Goal: Task Accomplishment & Management: Use online tool/utility

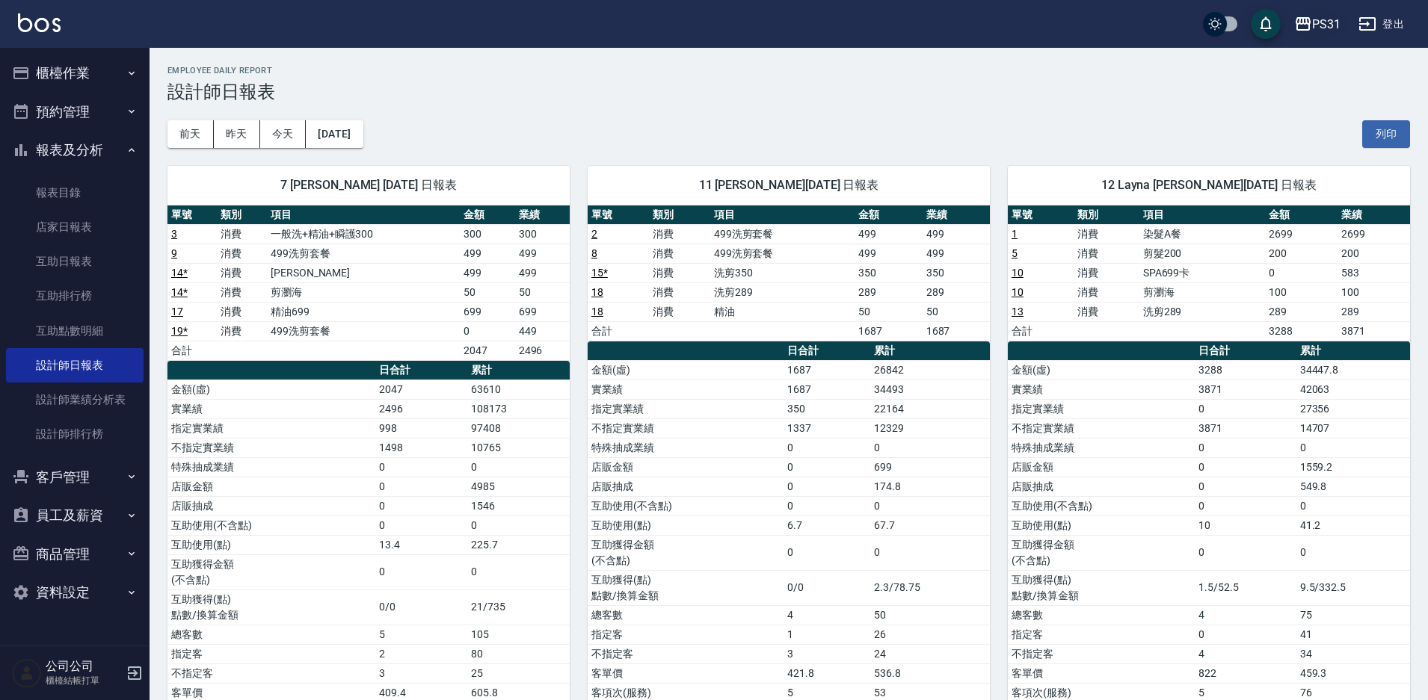
click at [1312, 18] on div "PS31" at bounding box center [1326, 24] width 28 height 19
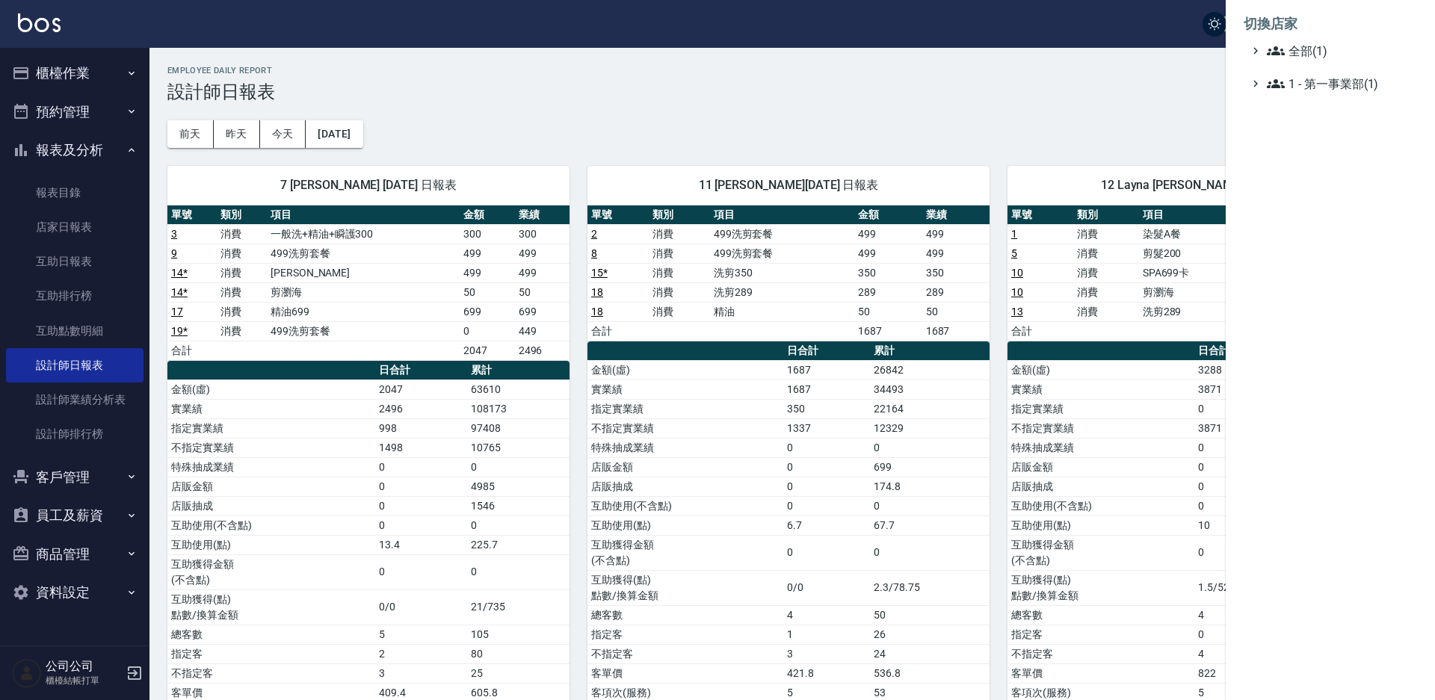
drag, startPoint x: 1144, startPoint y: 26, endPoint x: 1197, endPoint y: 26, distance: 53.1
click at [1144, 25] on div at bounding box center [717, 350] width 1435 height 700
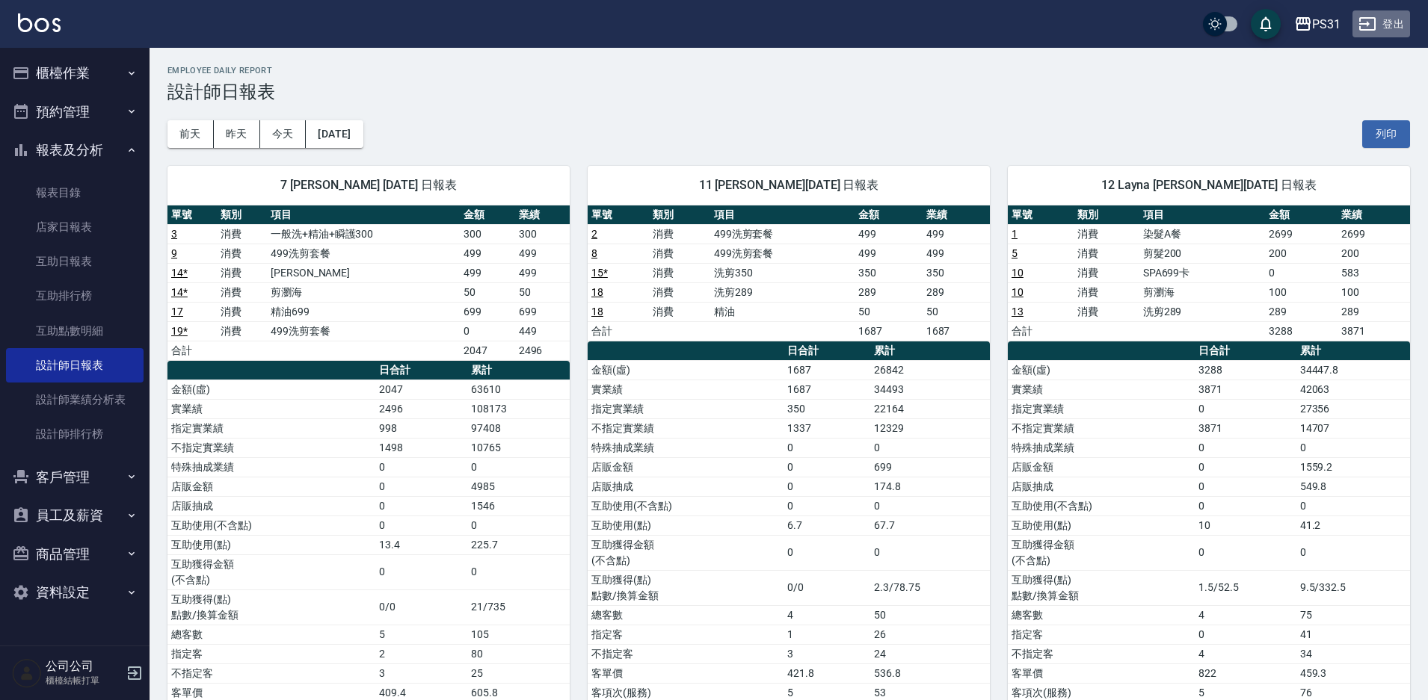
click at [1393, 25] on button "登出" at bounding box center [1381, 24] width 58 height 28
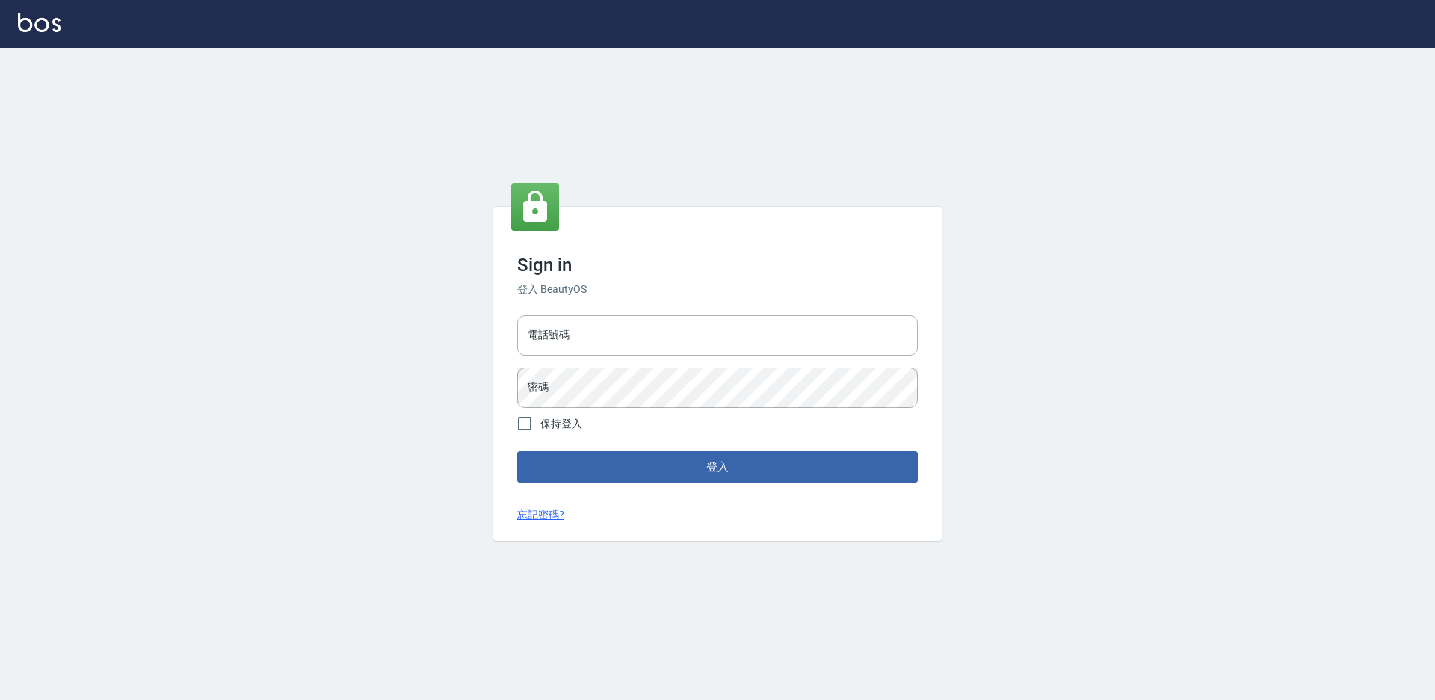
type input "0424861159"
click at [665, 330] on input "0424861159" at bounding box center [717, 335] width 401 height 40
type input "0975556104"
click at [517, 451] on button "登入" at bounding box center [717, 466] width 401 height 31
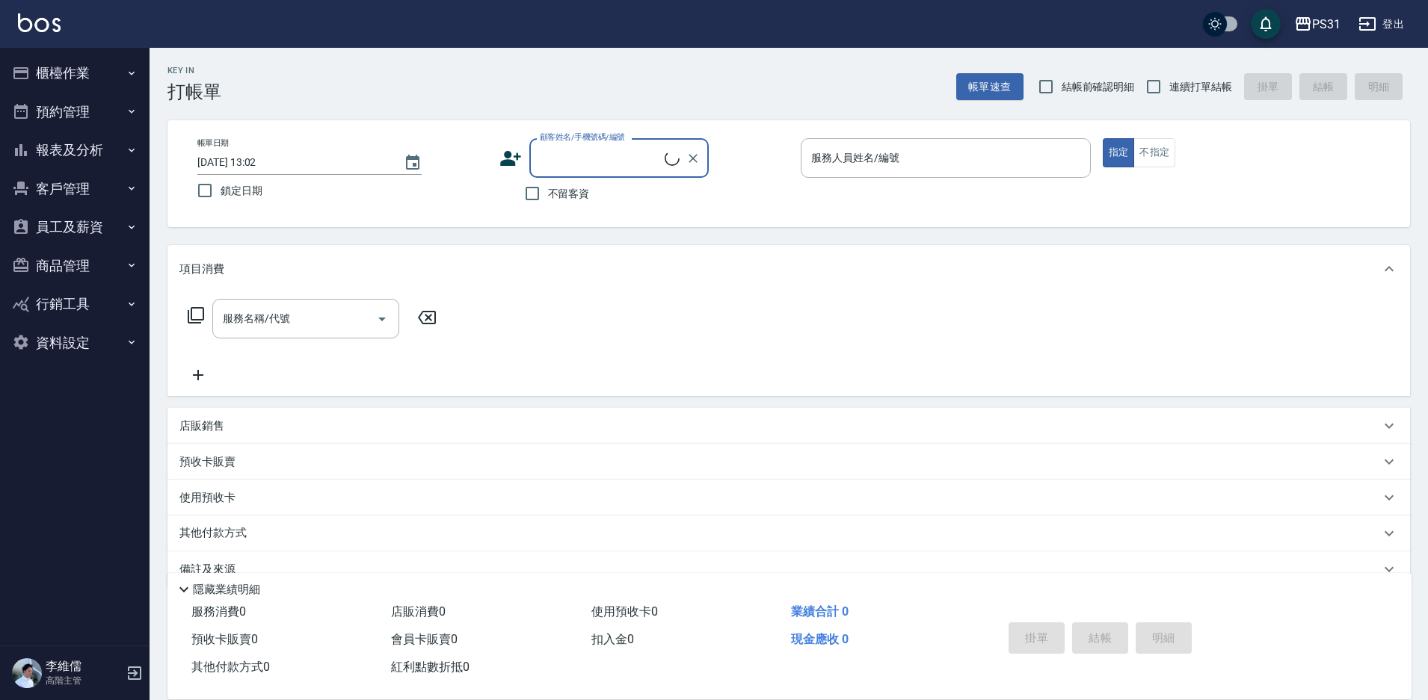
click at [72, 146] on button "報表及分析" at bounding box center [75, 150] width 138 height 39
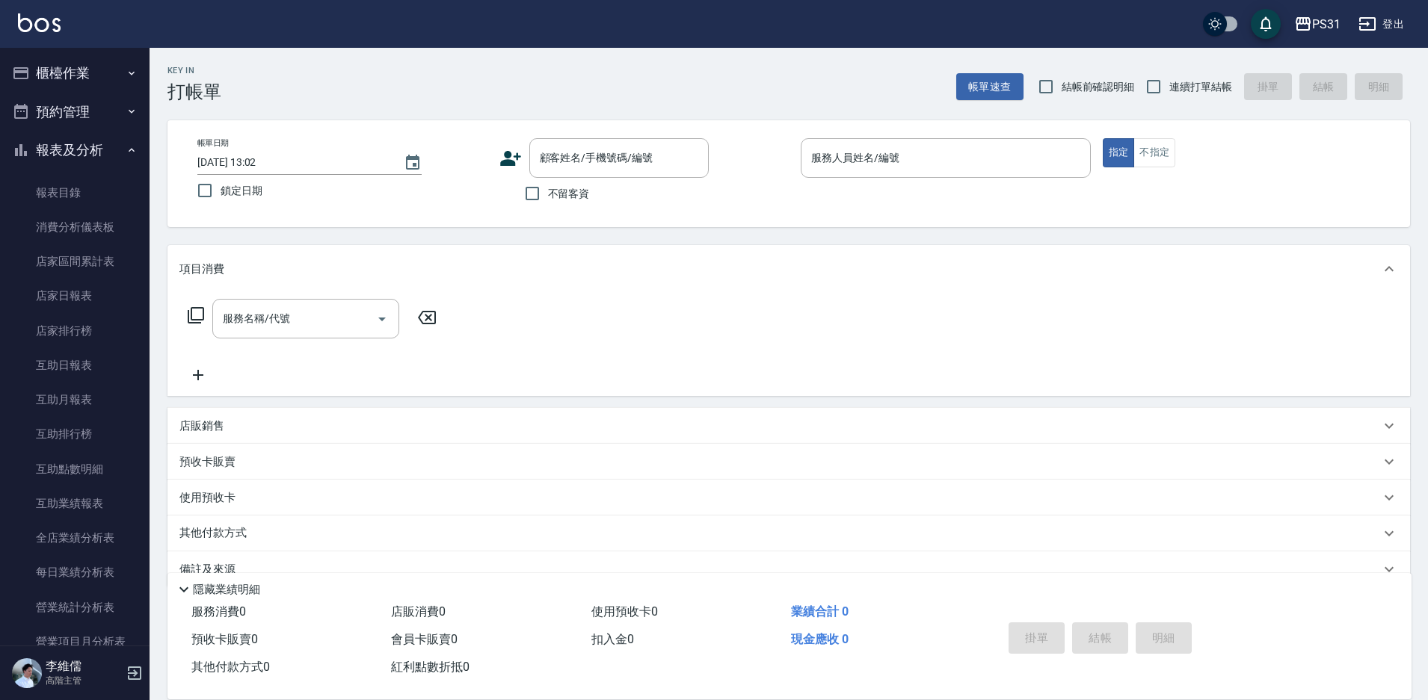
click at [66, 78] on button "櫃檯作業" at bounding box center [75, 73] width 138 height 39
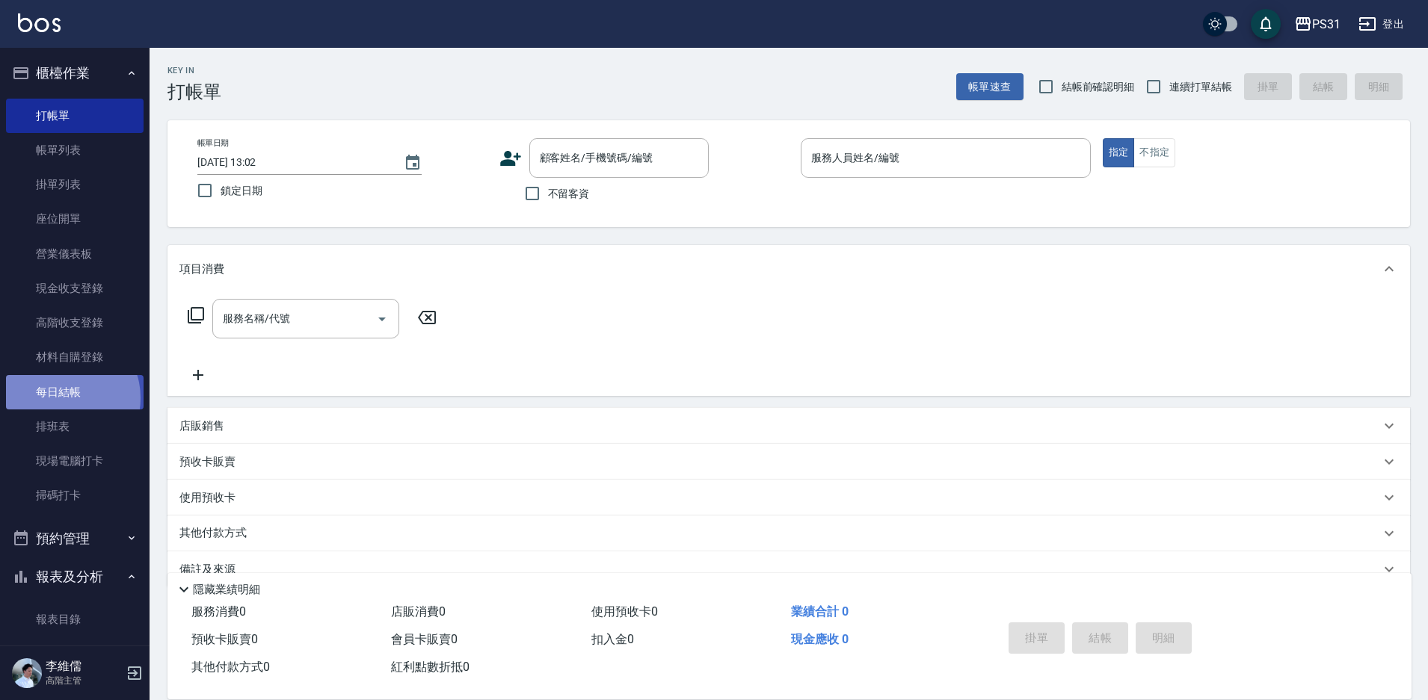
click at [64, 398] on link "每日結帳" at bounding box center [75, 392] width 138 height 34
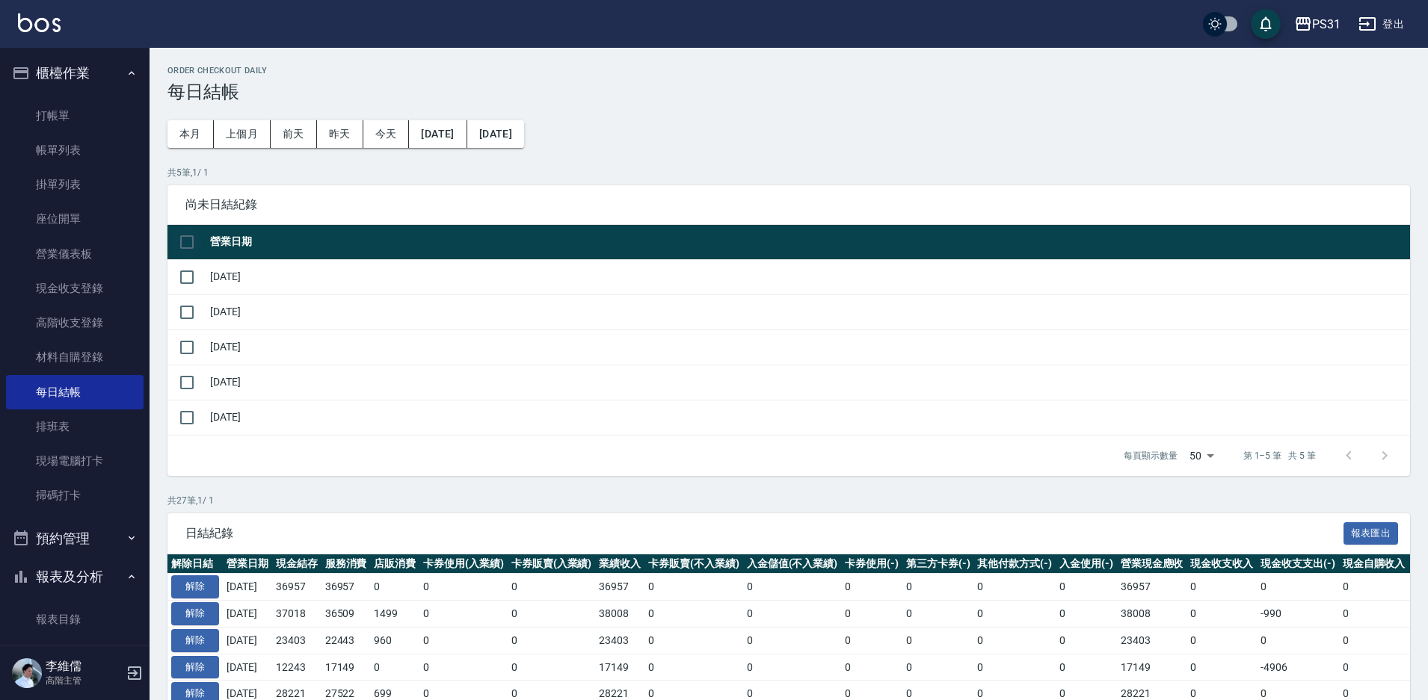
click at [187, 237] on input "checkbox" at bounding box center [186, 241] width 31 height 31
checkbox input "true"
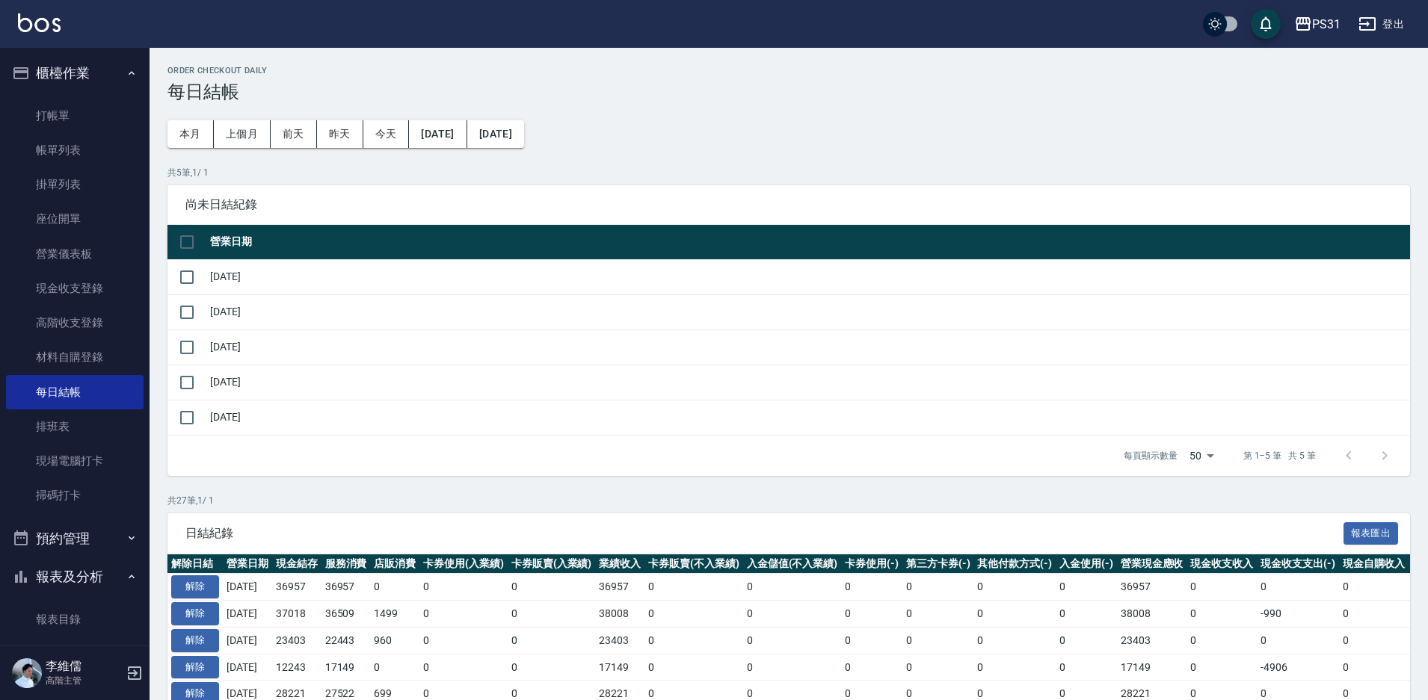
checkbox input "true"
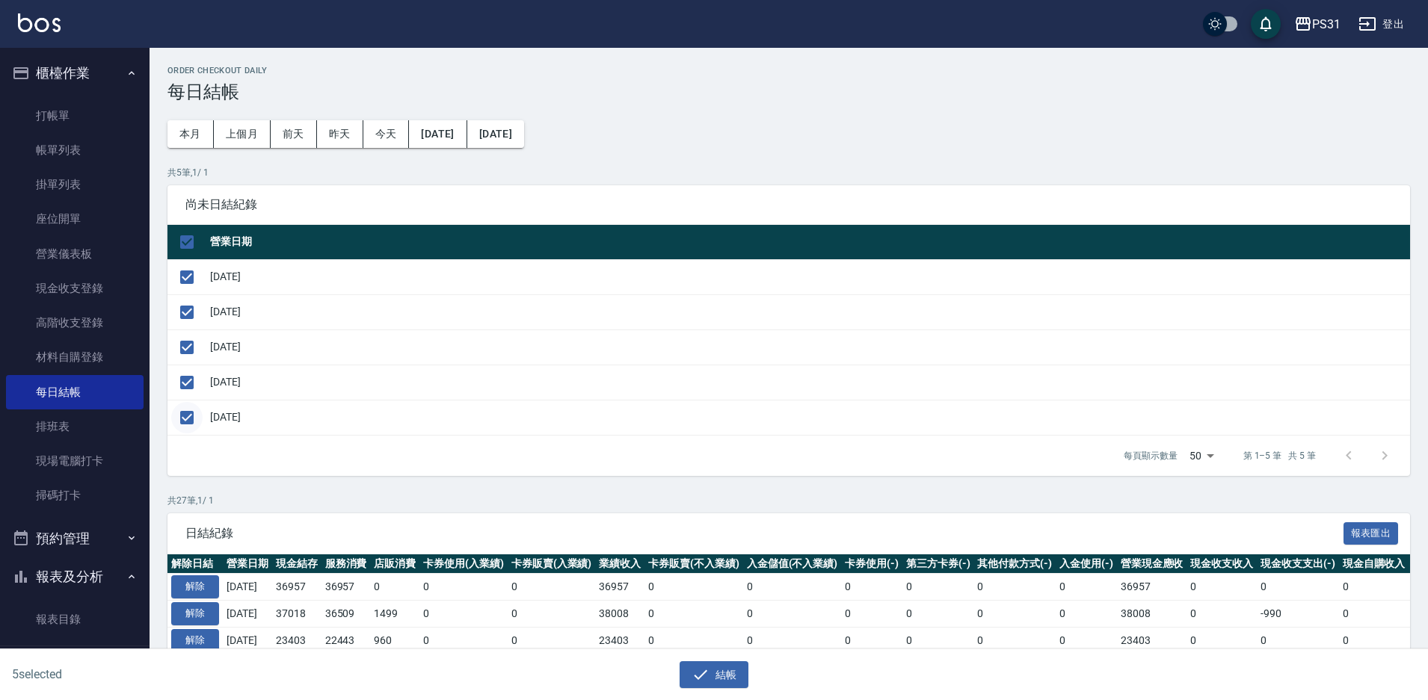
click at [181, 421] on input "checkbox" at bounding box center [186, 417] width 31 height 31
checkbox input "false"
click at [717, 685] on button "結帳" at bounding box center [714, 676] width 70 height 28
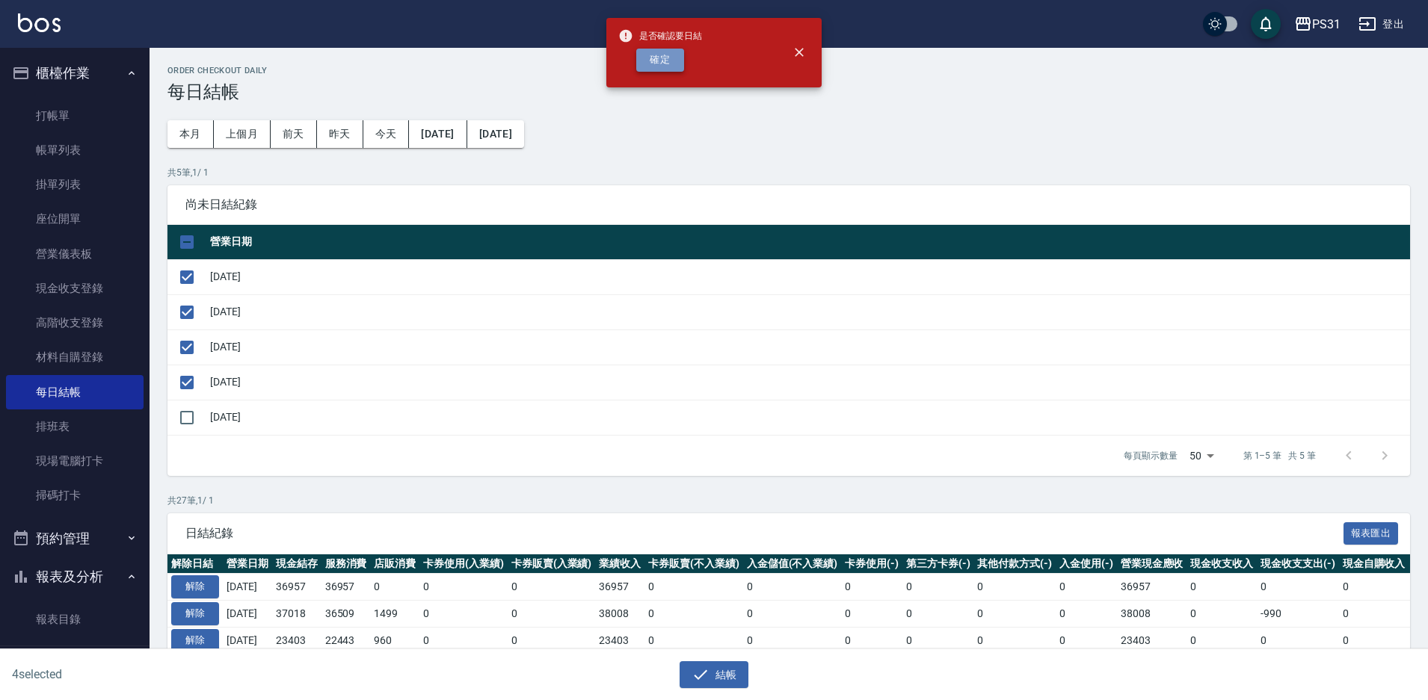
click at [659, 60] on button "確定" at bounding box center [660, 60] width 48 height 23
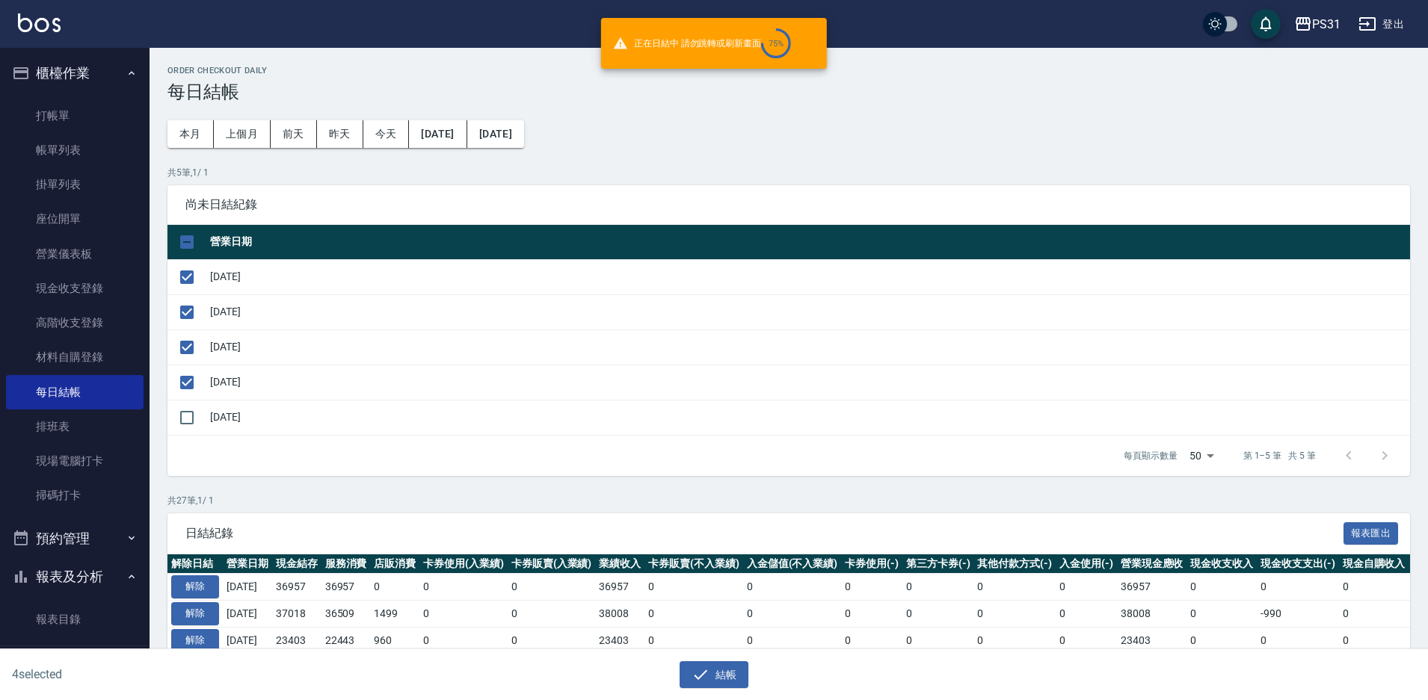
checkbox input "false"
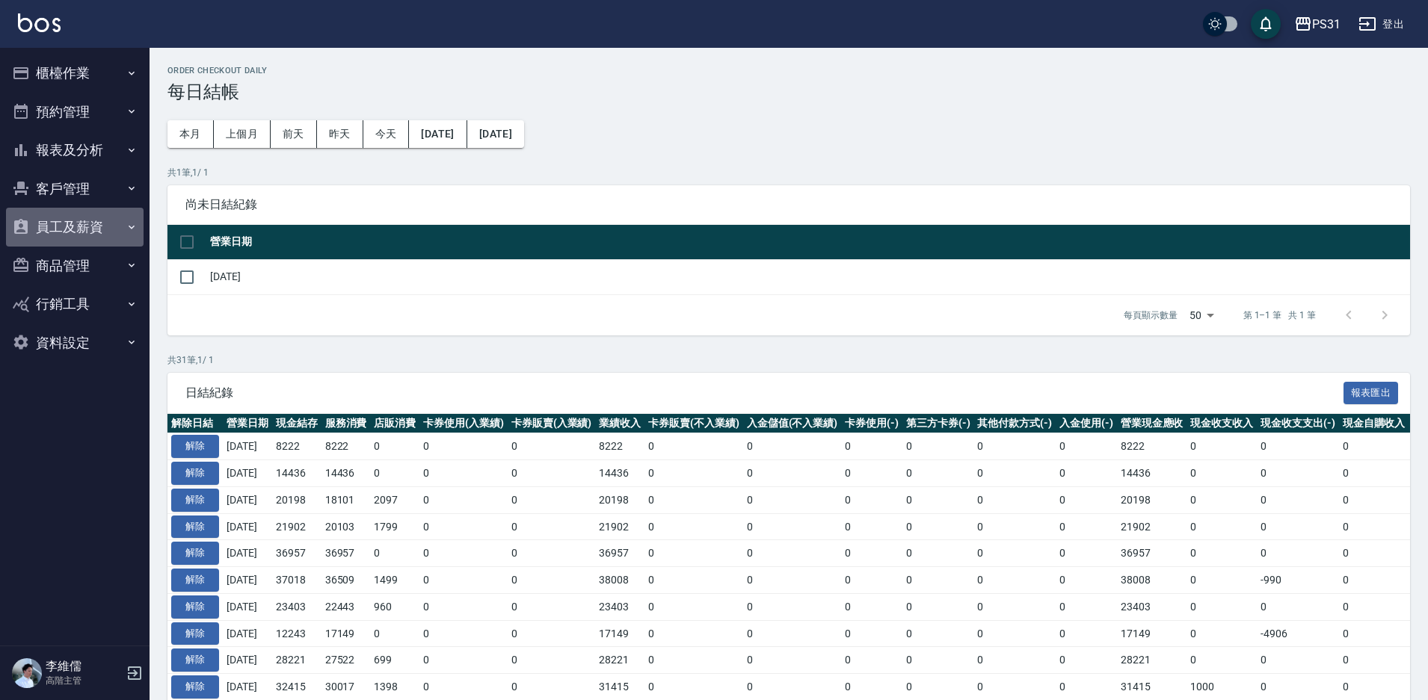
click at [39, 223] on button "員工及薪資" at bounding box center [75, 227] width 138 height 39
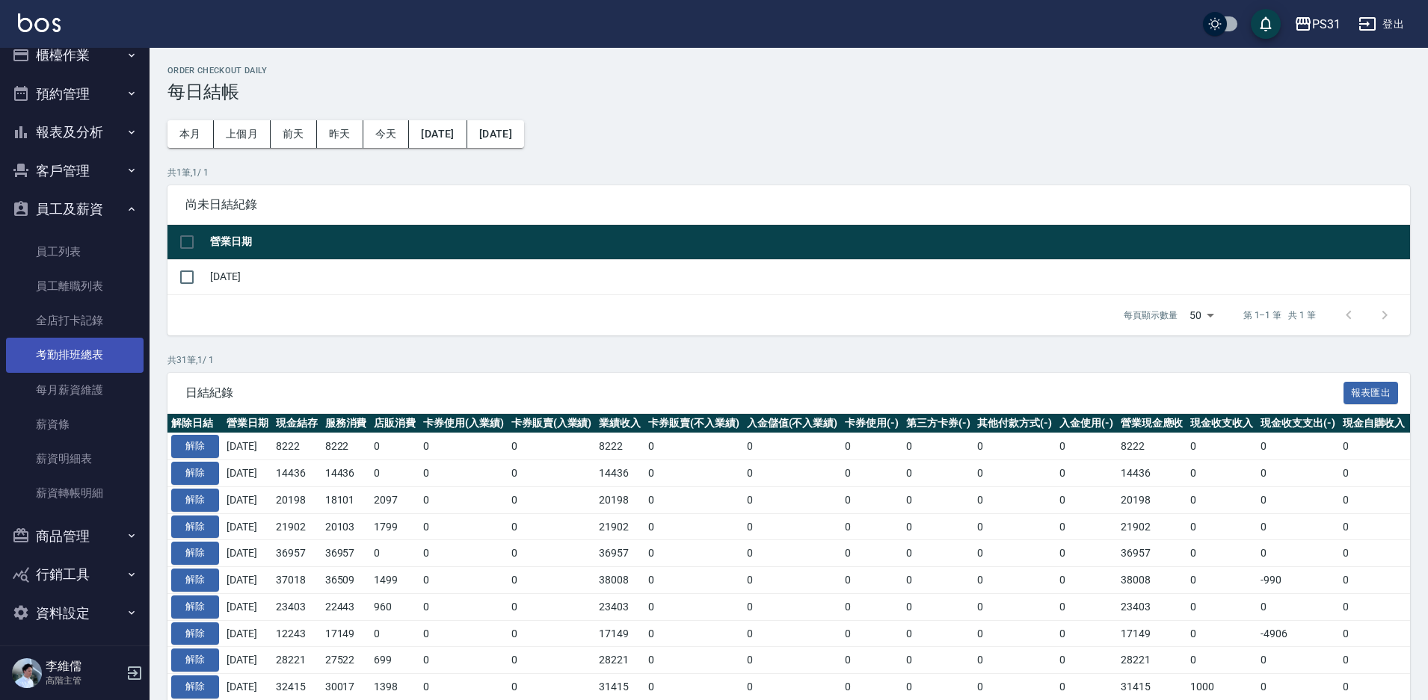
scroll to position [22, 0]
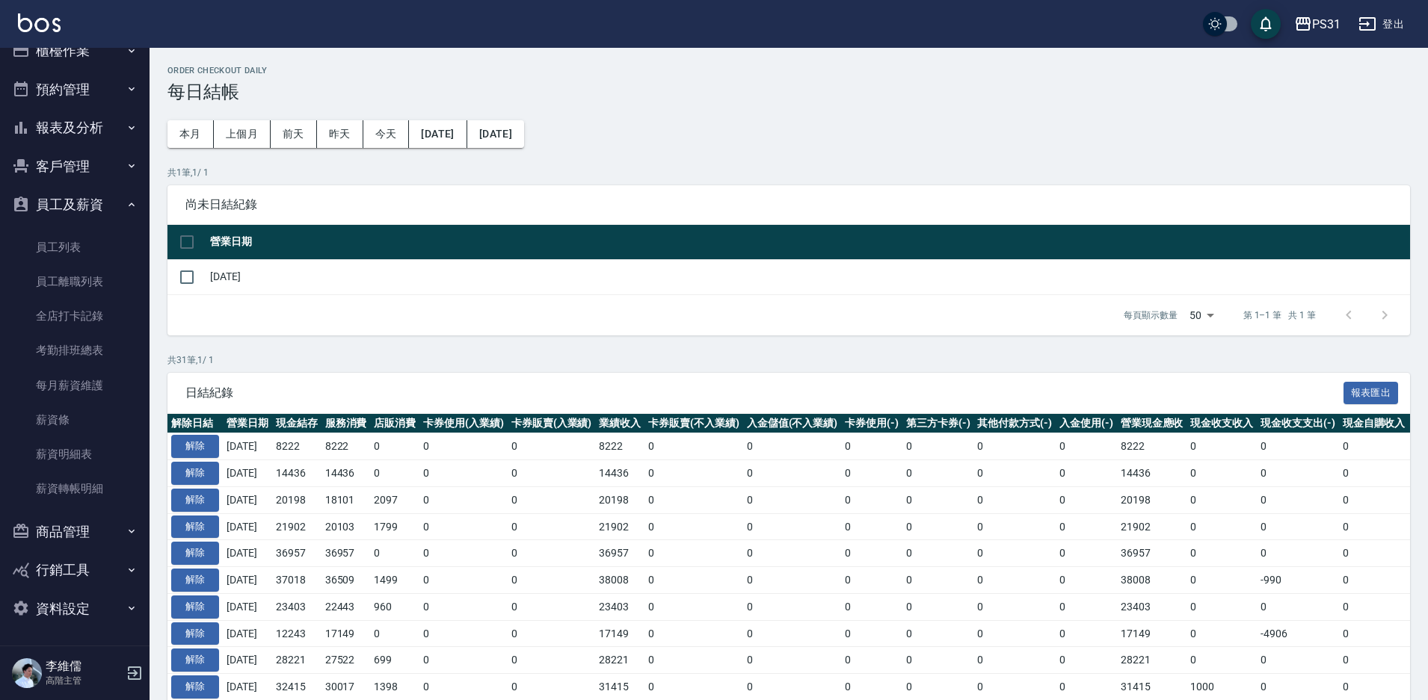
click at [76, 609] on button "資料設定" at bounding box center [75, 609] width 138 height 39
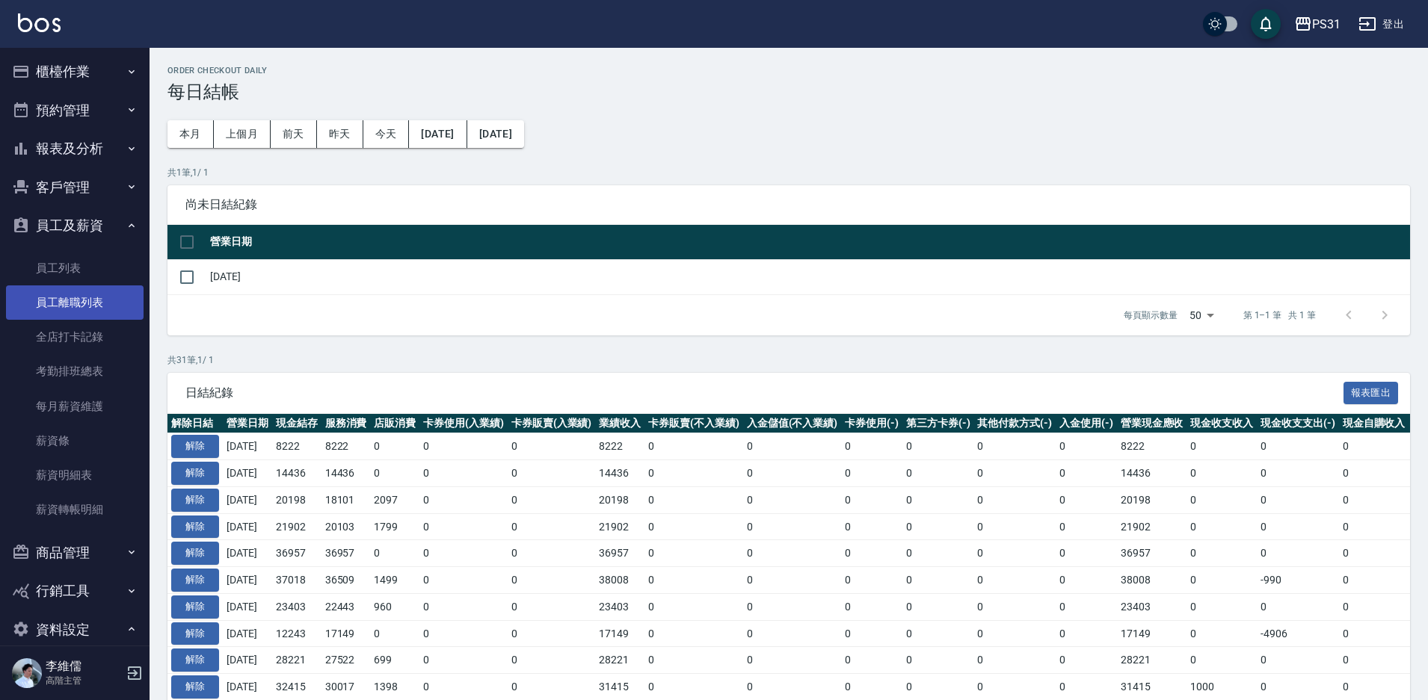
scroll to position [0, 0]
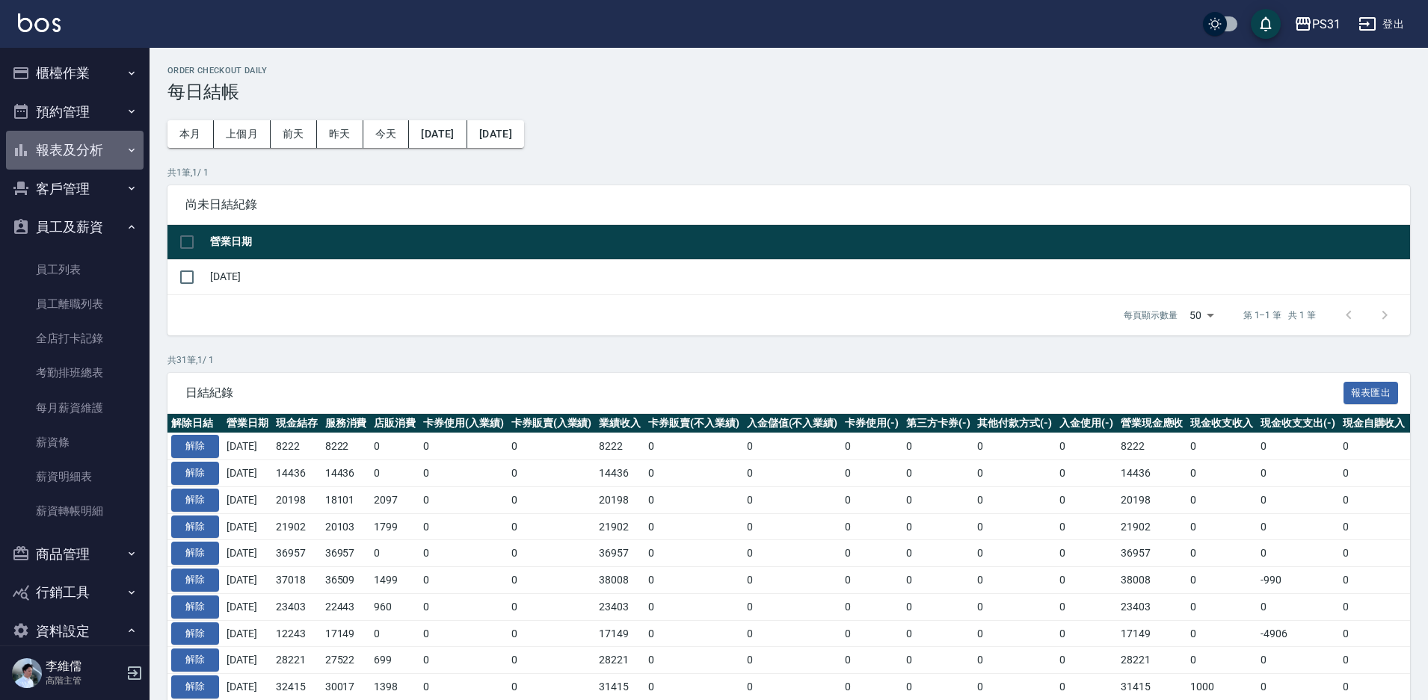
click at [75, 147] on button "報表及分析" at bounding box center [75, 150] width 138 height 39
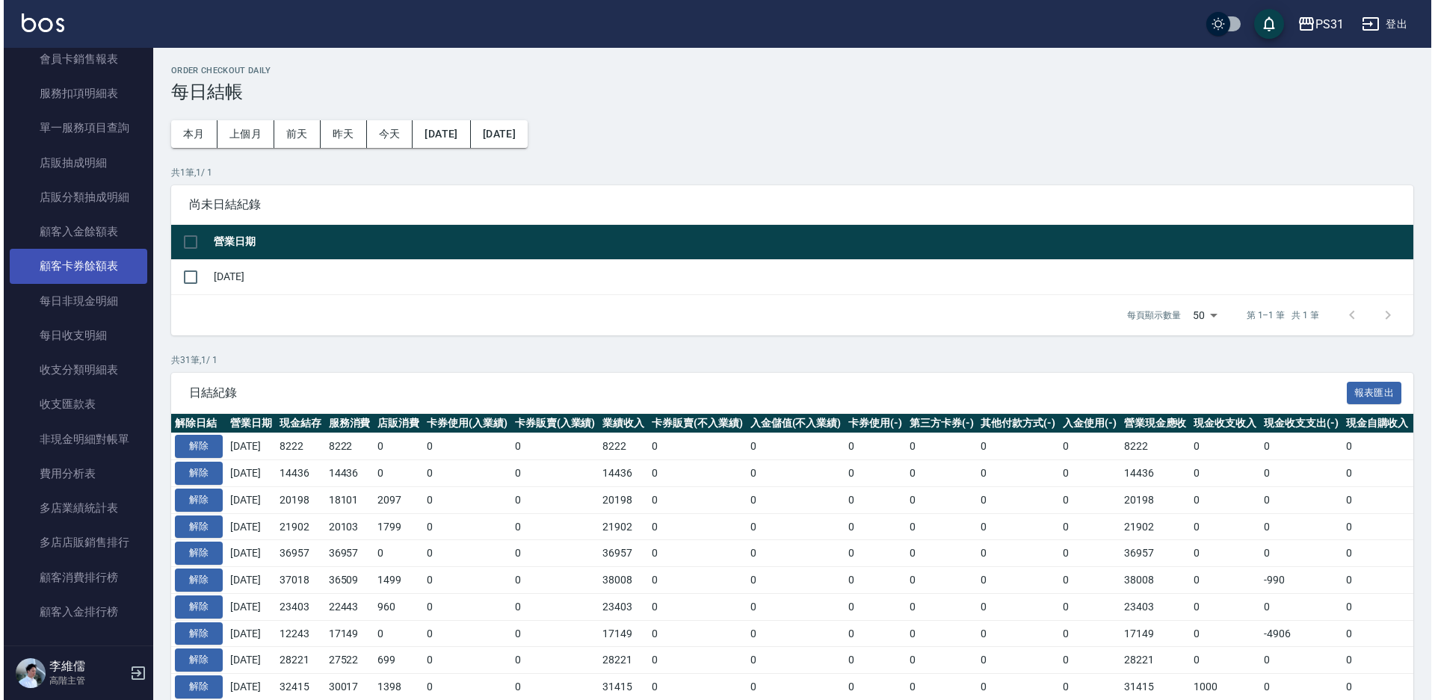
scroll to position [1196, 0]
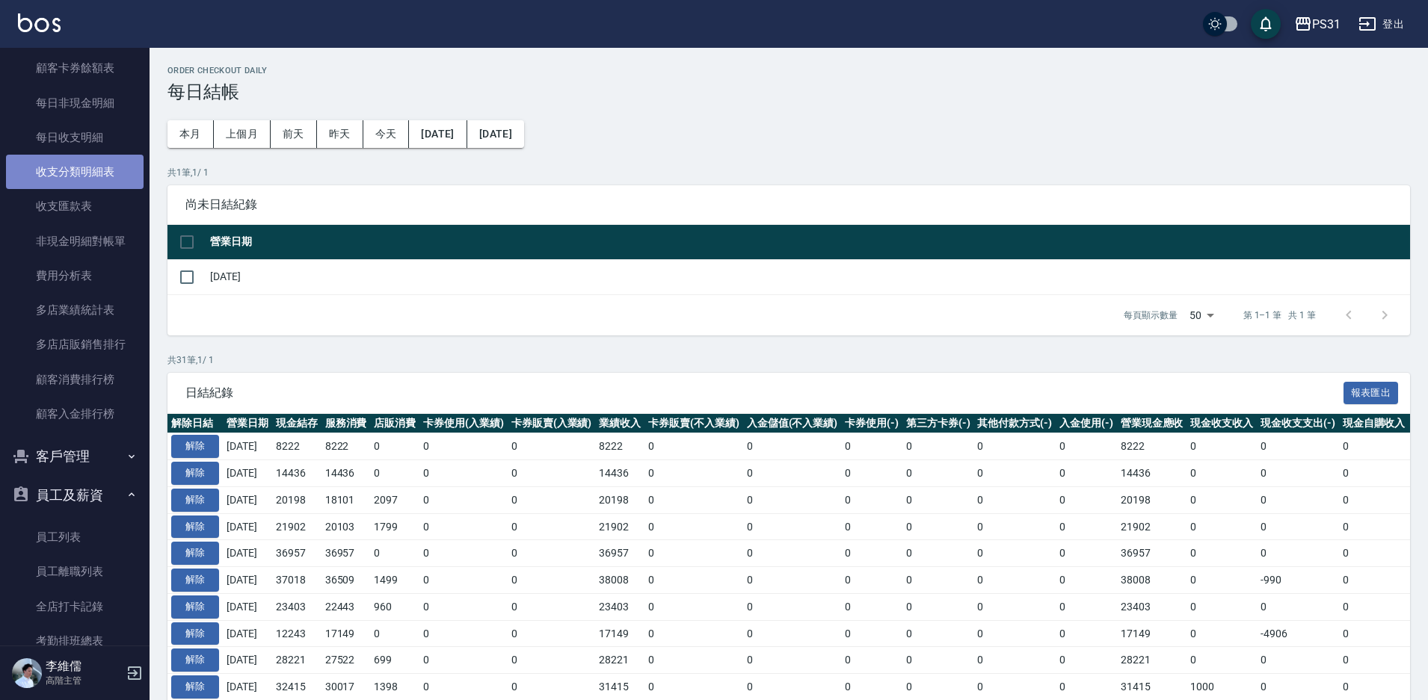
click at [98, 179] on link "收支分類明細表" at bounding box center [75, 172] width 138 height 34
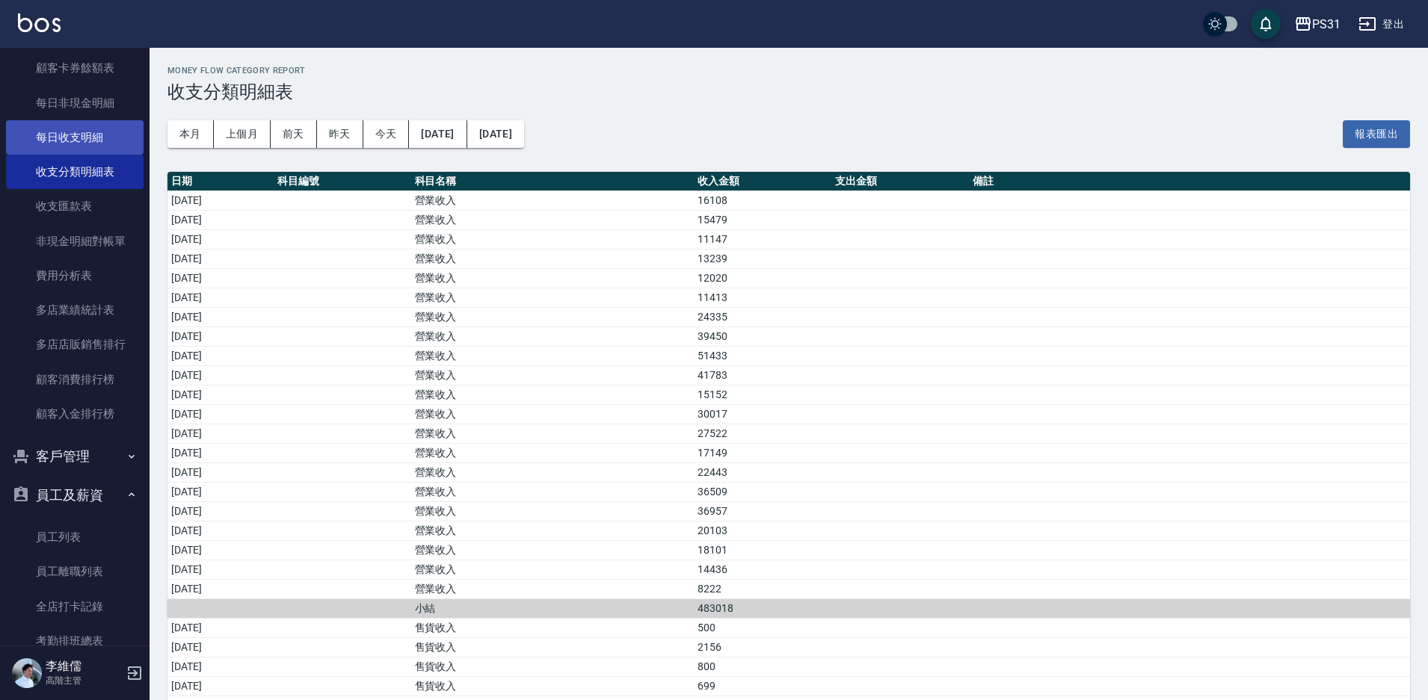
click at [89, 140] on link "每日收支明細" at bounding box center [75, 137] width 138 height 34
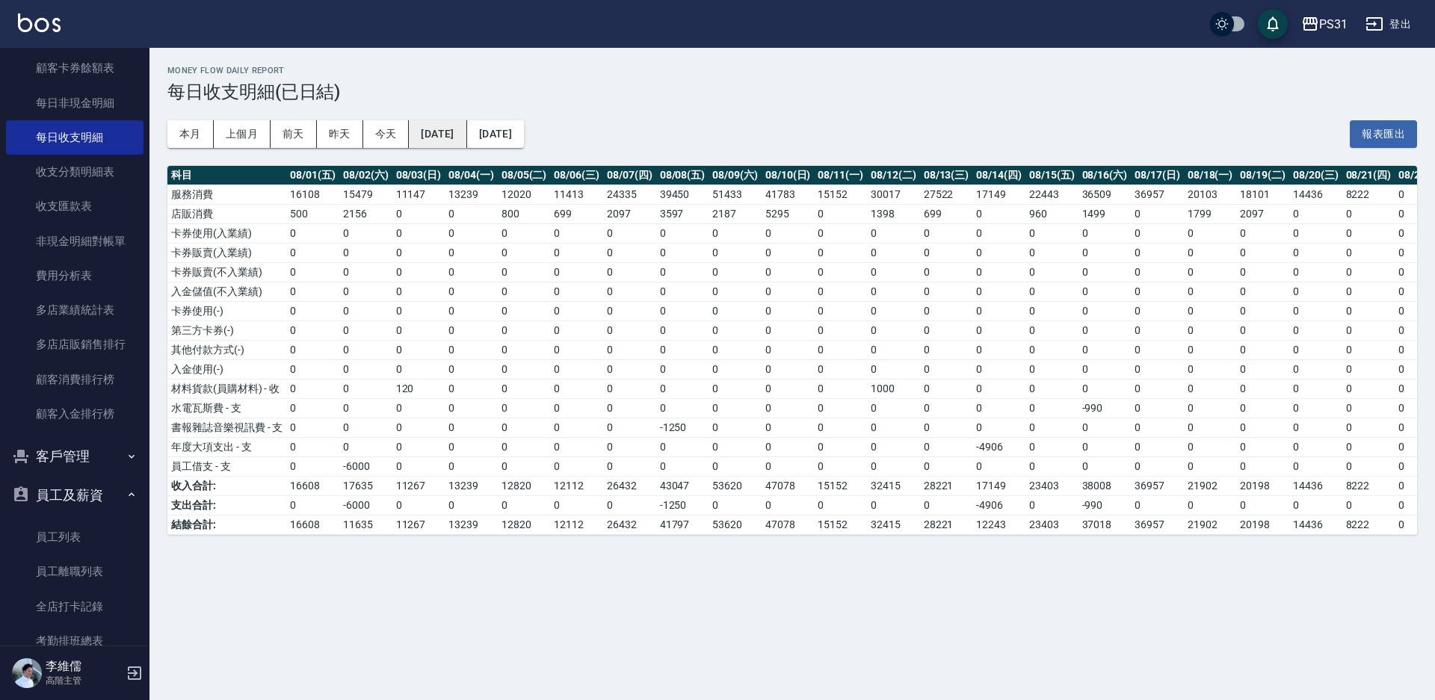
click at [437, 136] on button "2025/08/01" at bounding box center [438, 134] width 58 height 28
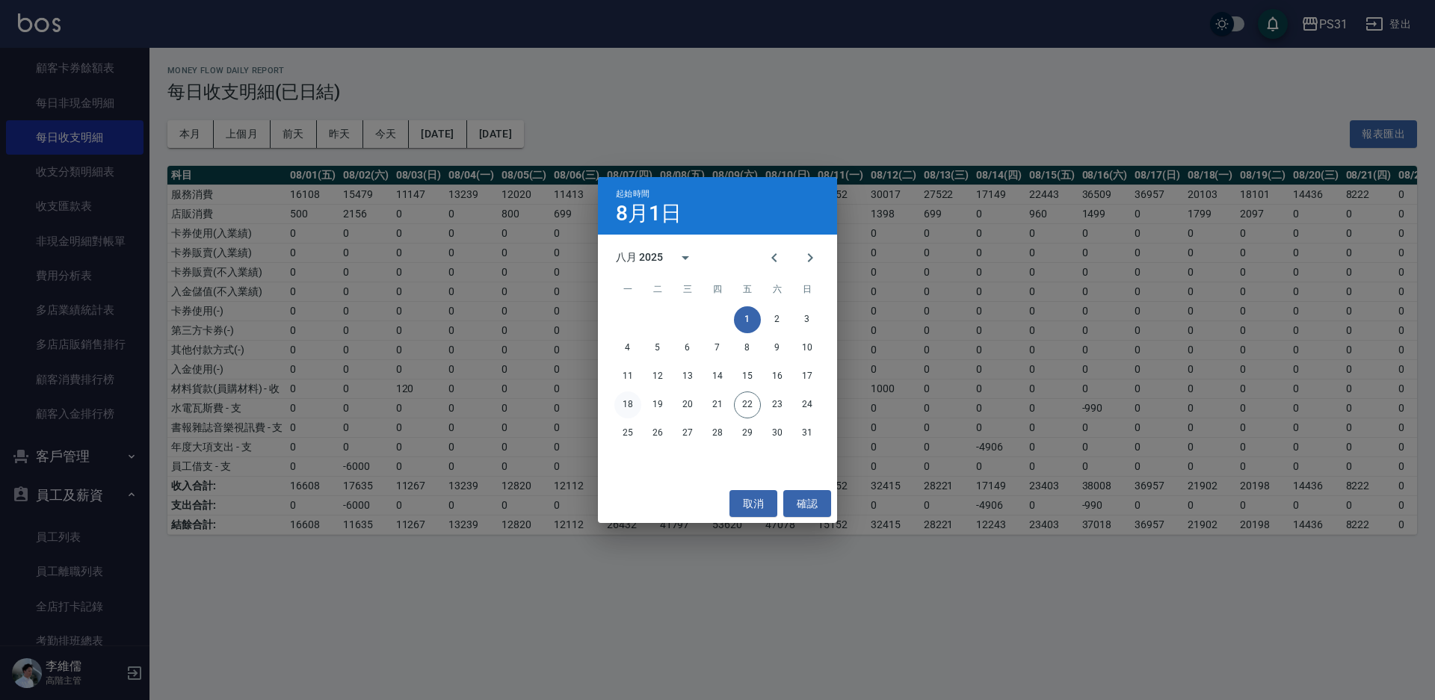
click at [627, 404] on button "18" at bounding box center [627, 405] width 27 height 27
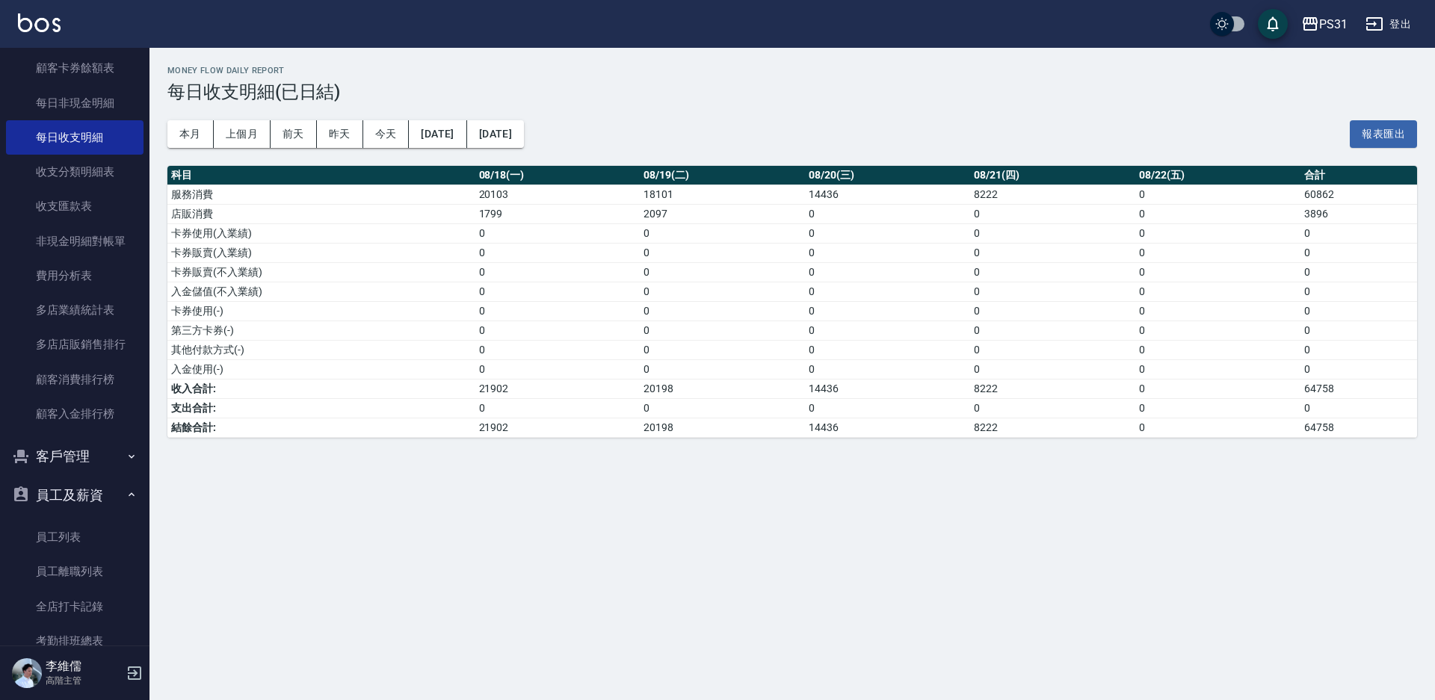
drag, startPoint x: 724, startPoint y: 45, endPoint x: 771, endPoint y: 143, distance: 109.0
click at [724, 46] on div "PS31 登出" at bounding box center [717, 24] width 1435 height 48
click at [1392, 24] on button "登出" at bounding box center [1389, 24] width 58 height 28
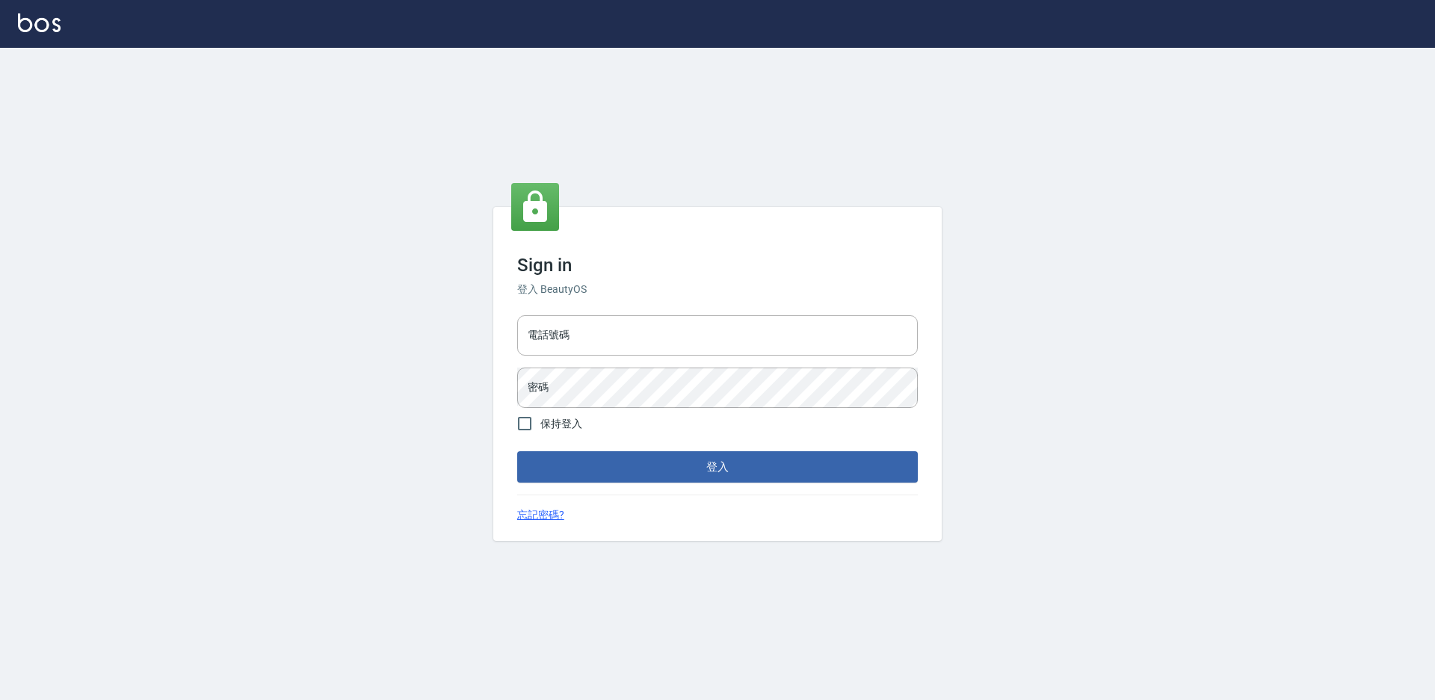
type input "0424861159"
click at [688, 343] on input "0424861159" at bounding box center [717, 335] width 401 height 40
type input "0"
click at [703, 351] on input "電話號碼" at bounding box center [717, 335] width 401 height 40
type input "0930917119"
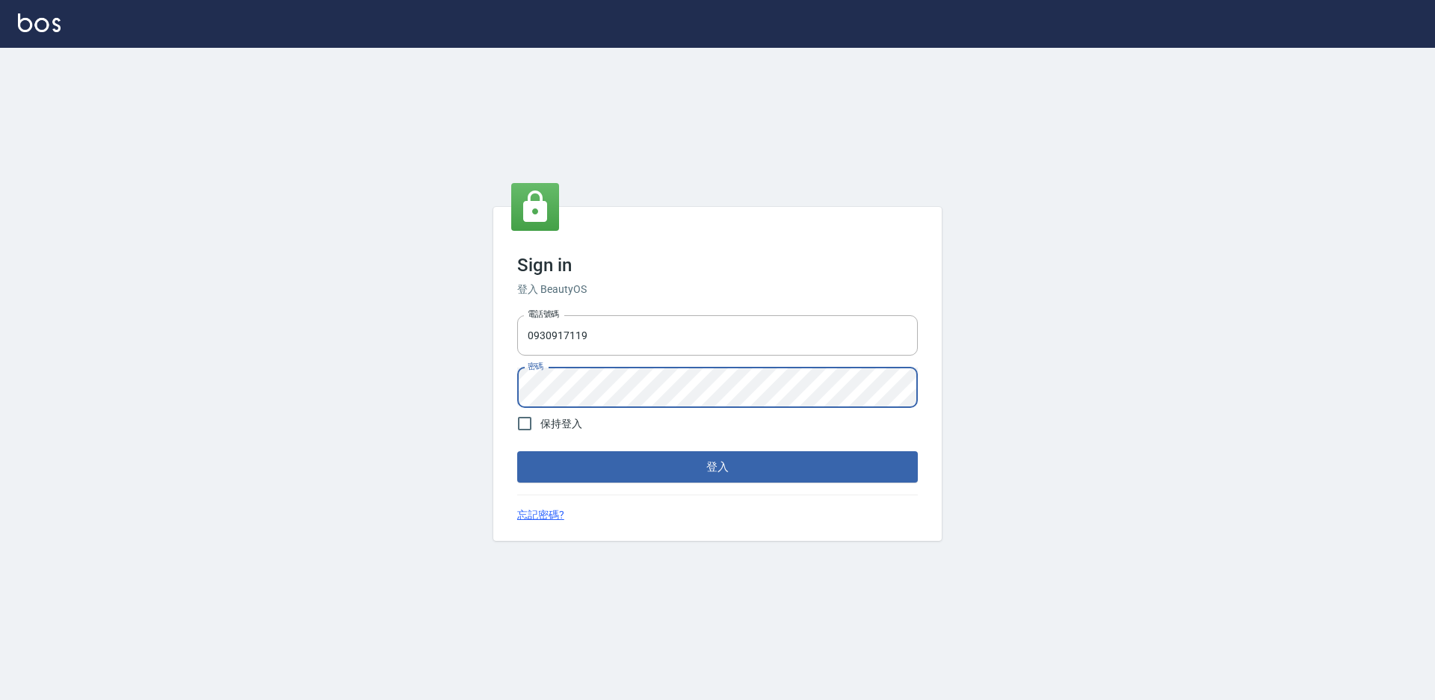
click at [517, 451] on button "登入" at bounding box center [717, 466] width 401 height 31
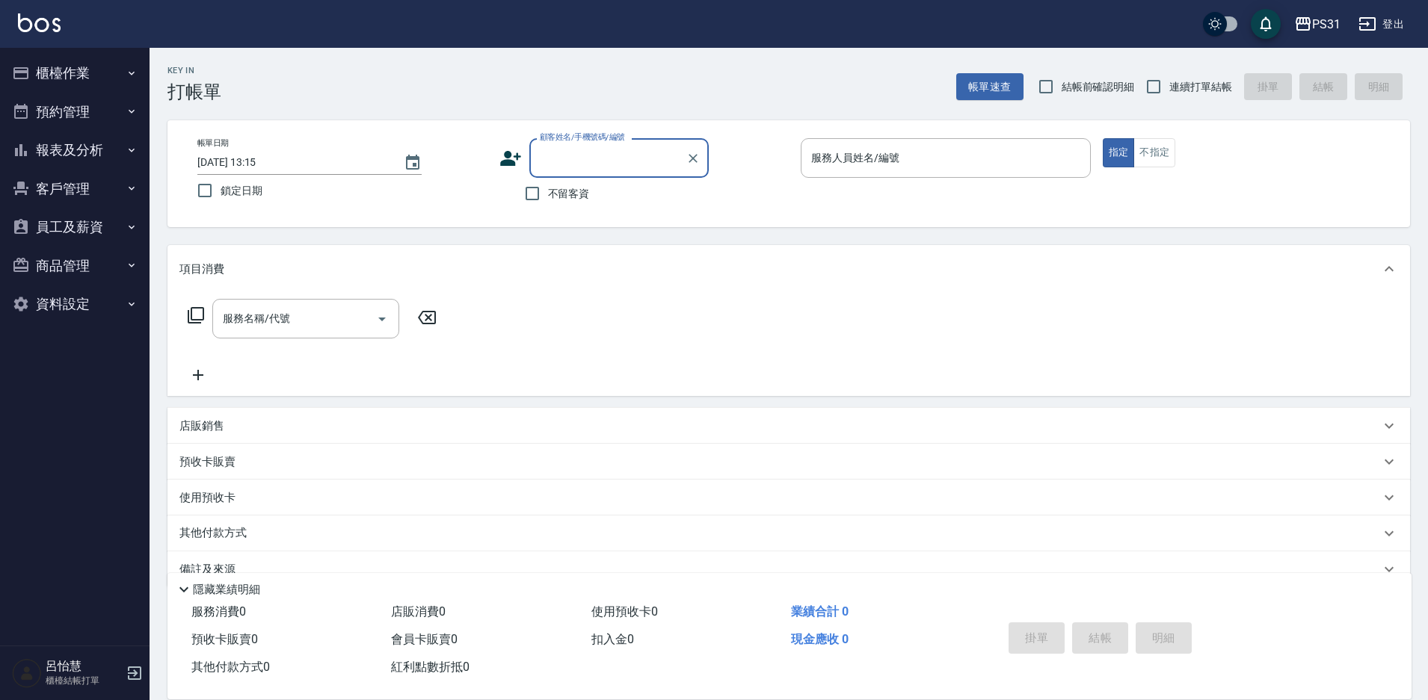
click at [71, 158] on button "報表及分析" at bounding box center [75, 150] width 138 height 39
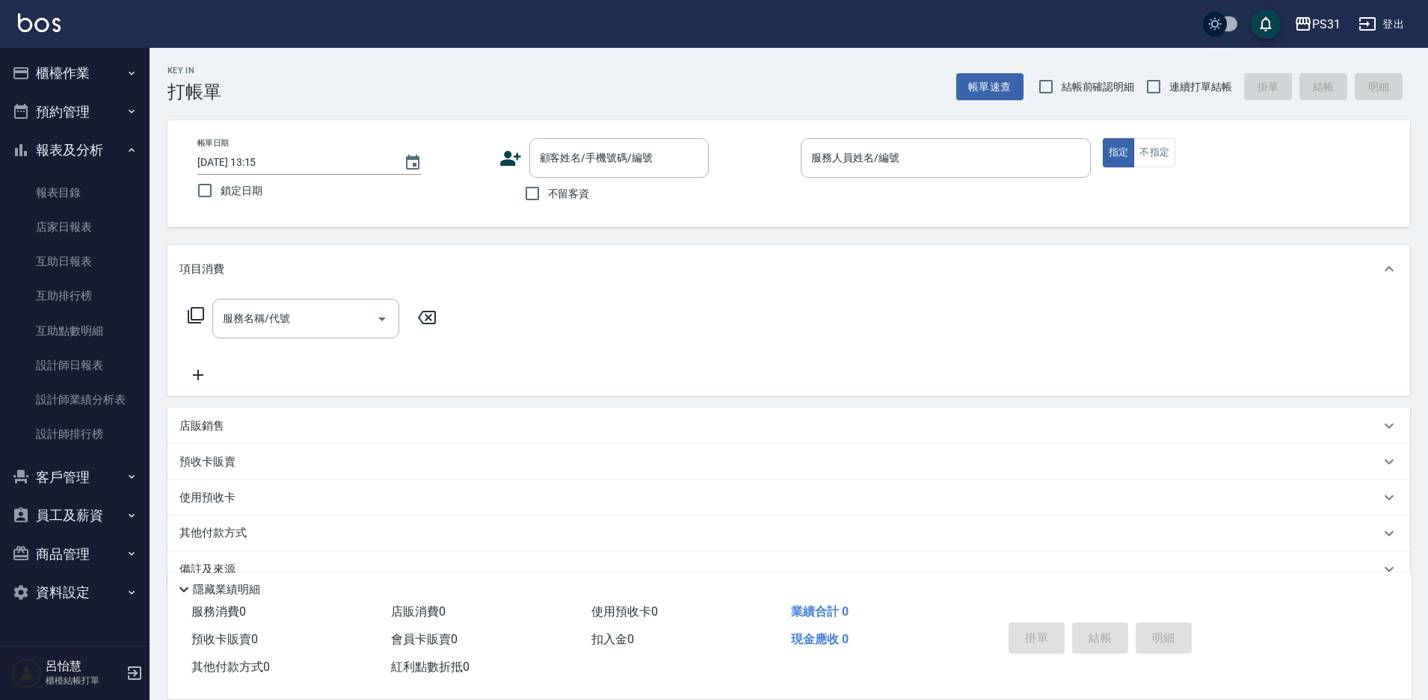
click at [79, 108] on button "預約管理" at bounding box center [75, 112] width 138 height 39
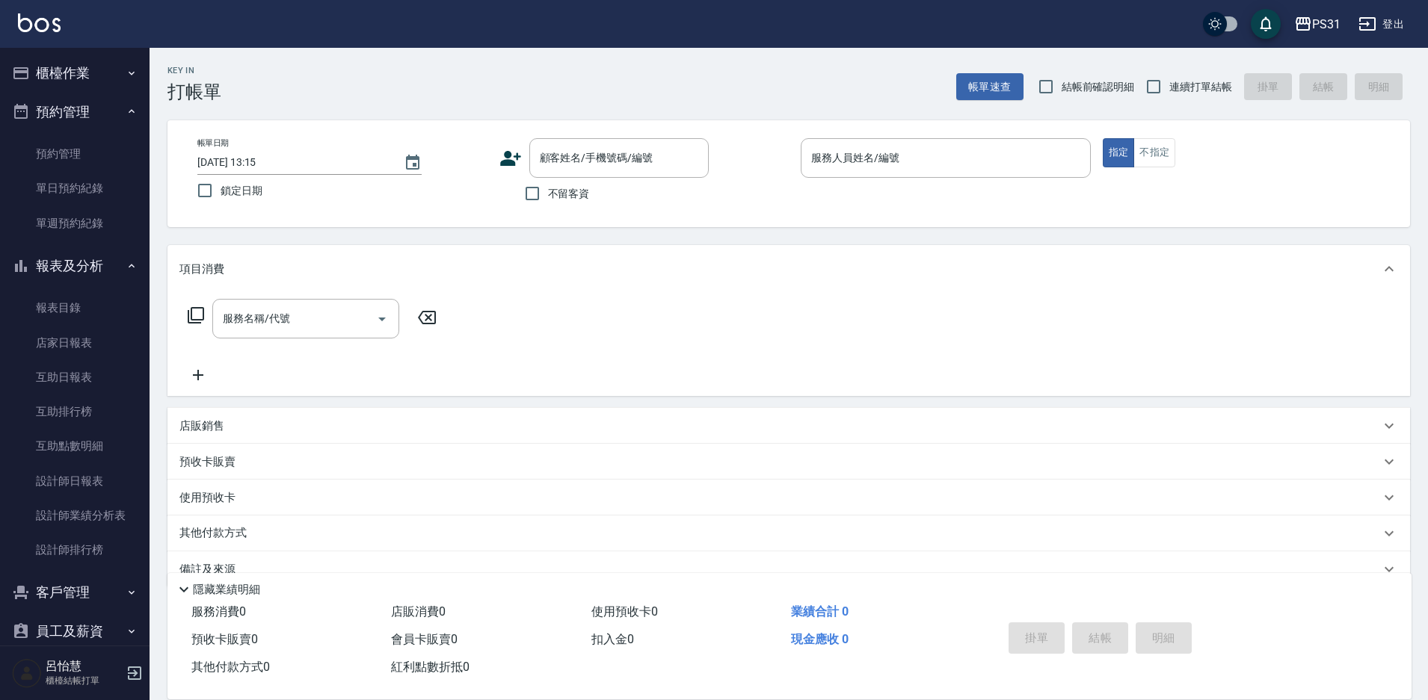
click at [73, 73] on button "櫃檯作業" at bounding box center [75, 73] width 138 height 39
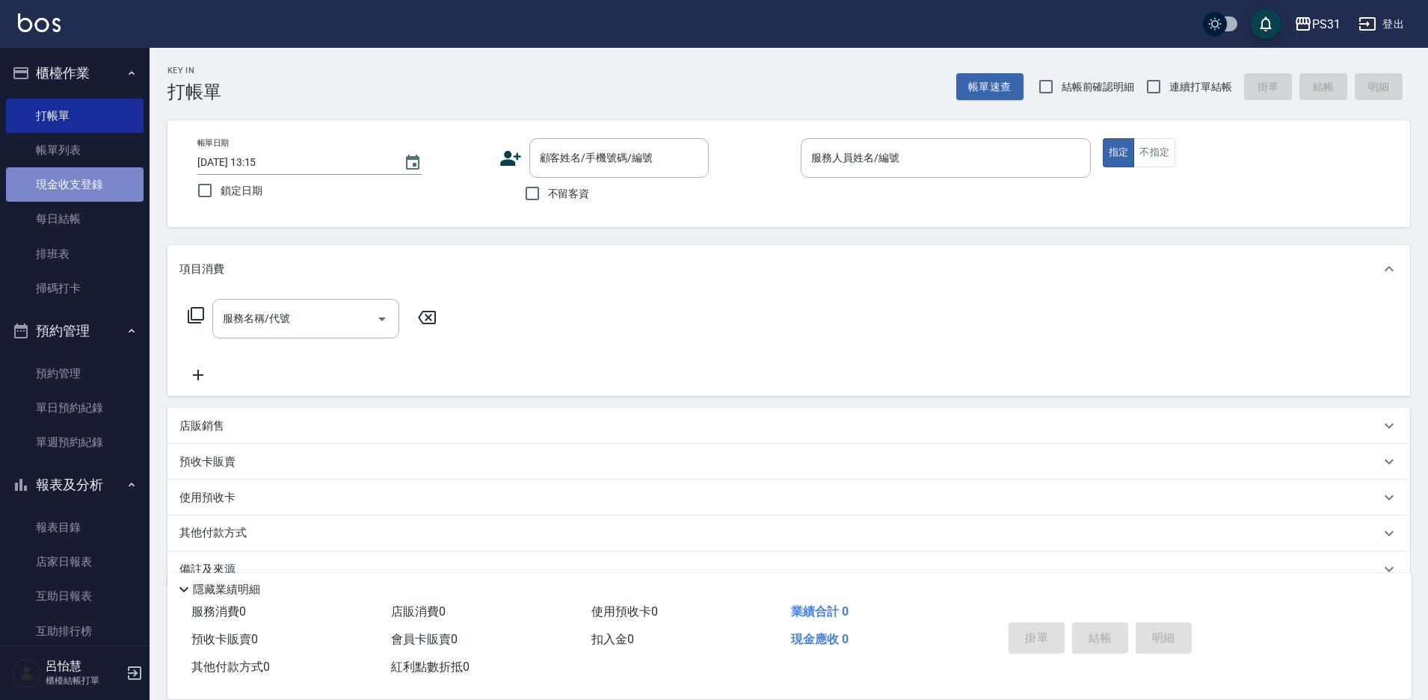
click at [88, 185] on link "現金收支登錄" at bounding box center [75, 184] width 138 height 34
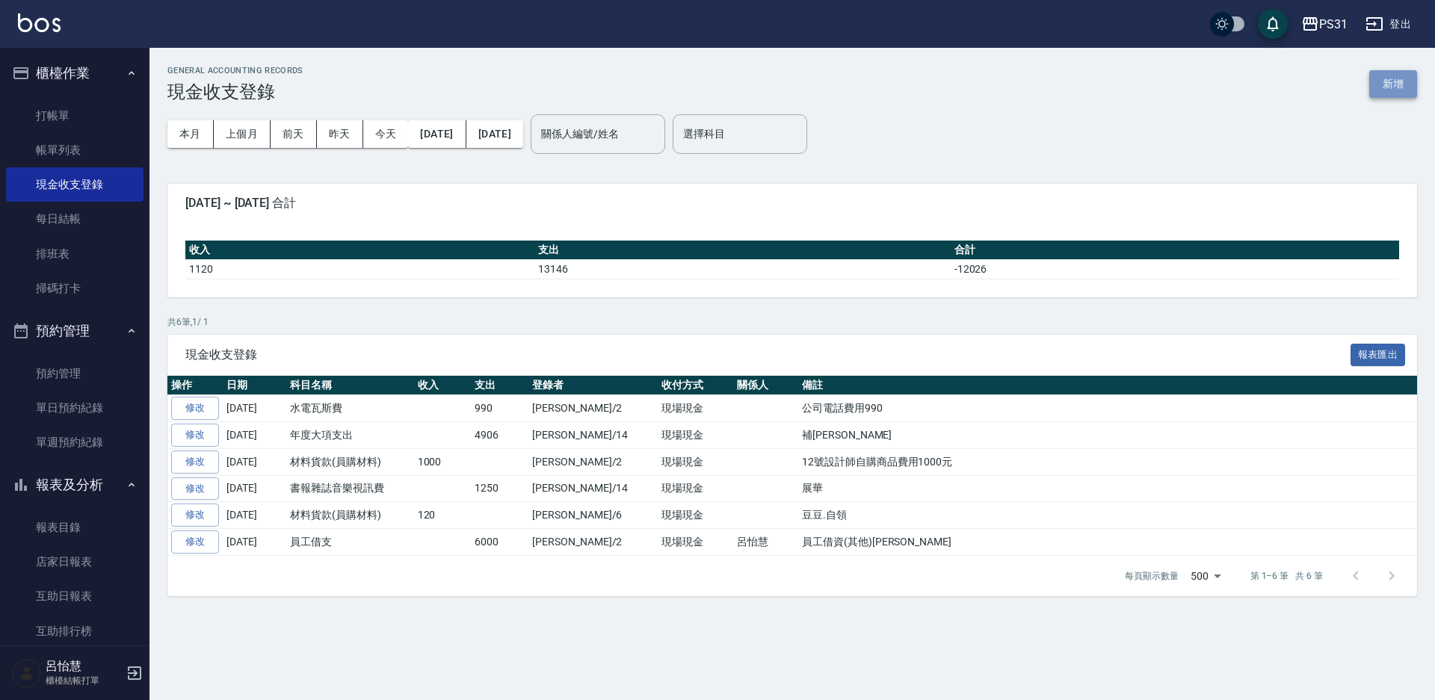
drag, startPoint x: 1387, startPoint y: 86, endPoint x: 1299, endPoint y: 99, distance: 89.1
click at [1387, 87] on button "新增" at bounding box center [1393, 84] width 48 height 28
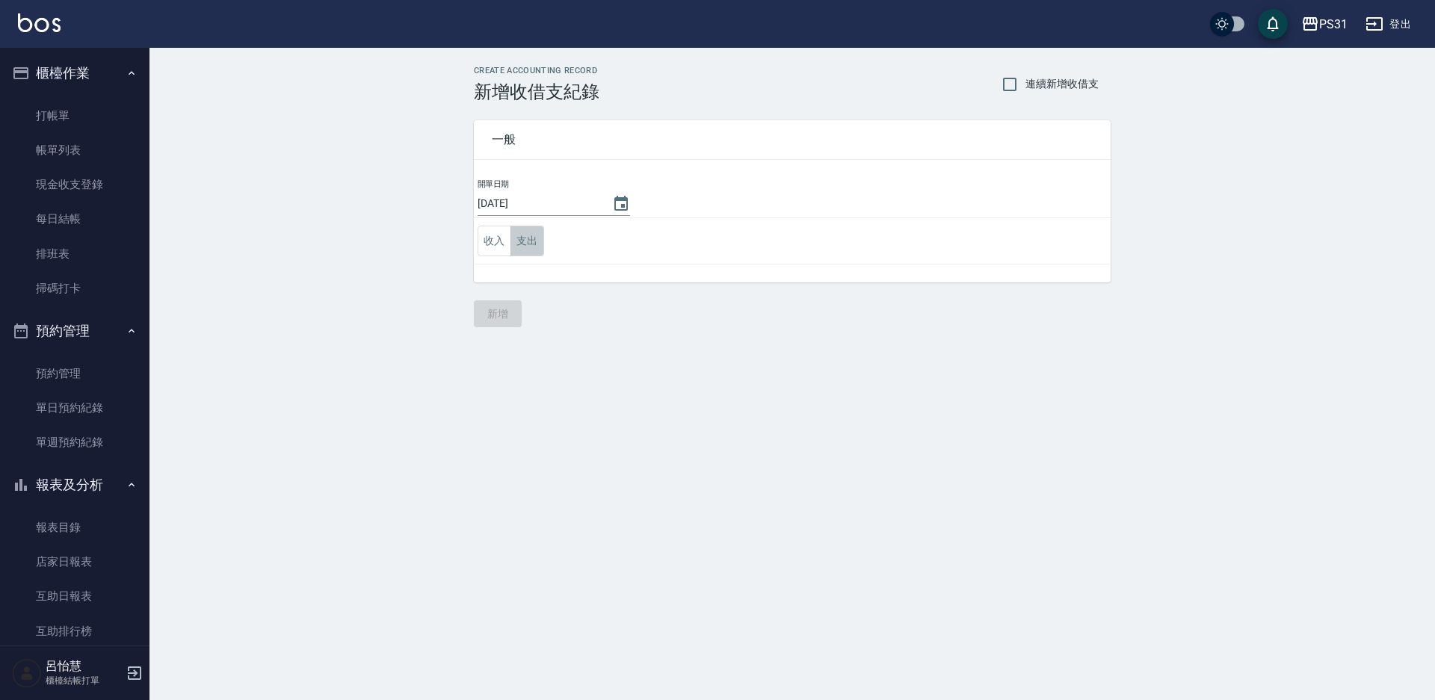
click at [537, 245] on button "支出" at bounding box center [528, 241] width 34 height 31
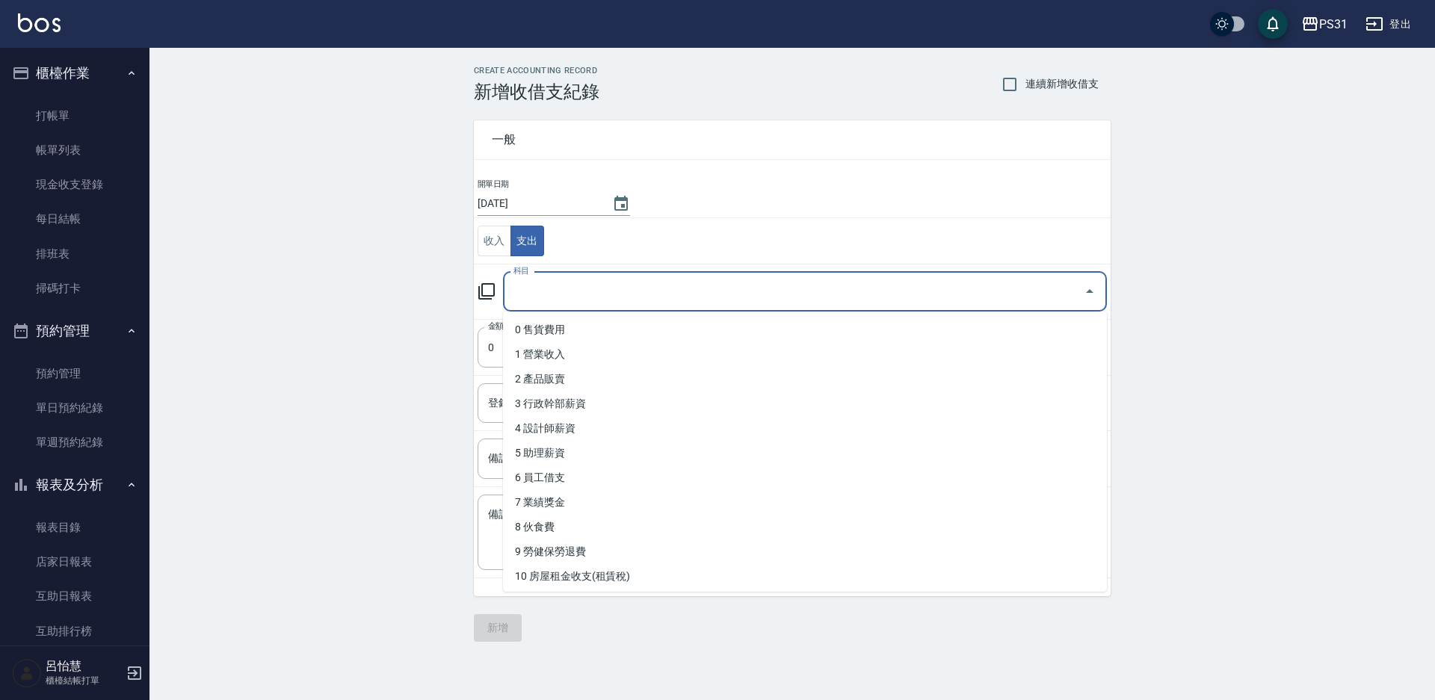
click at [552, 283] on input "科目" at bounding box center [794, 292] width 568 height 26
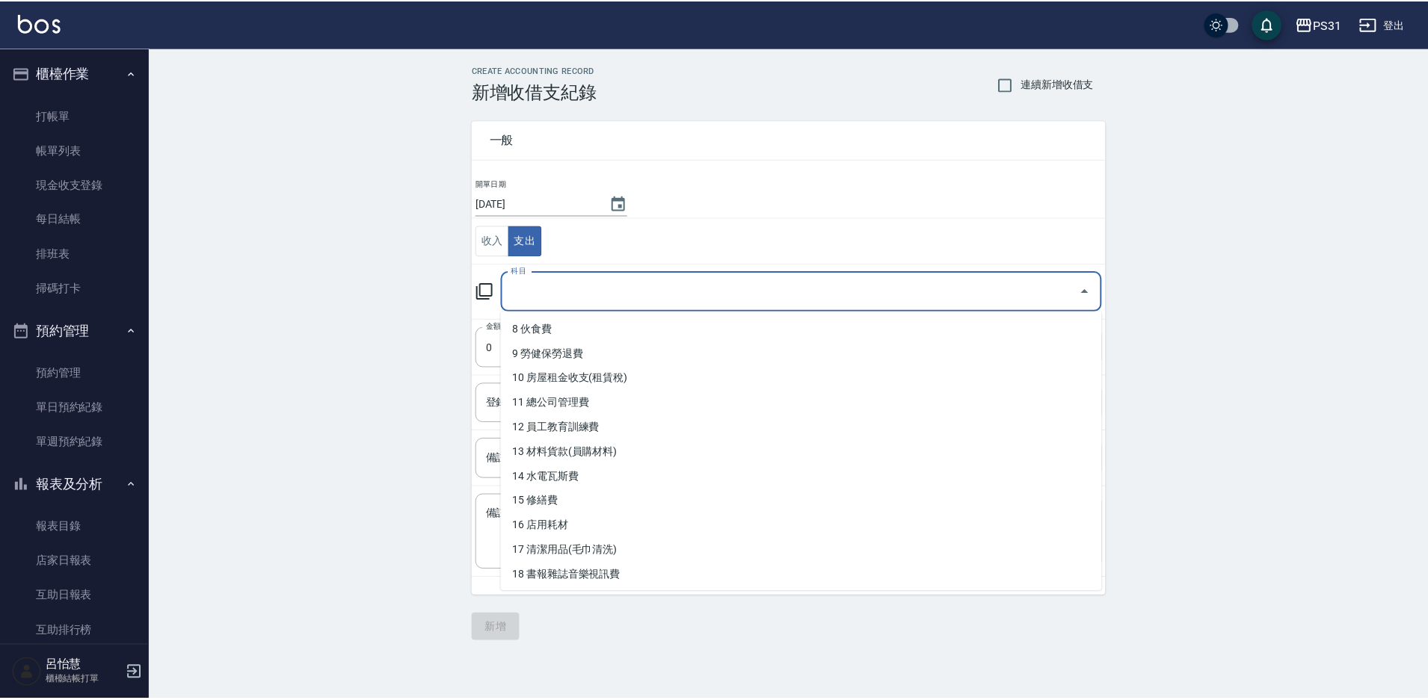
scroll to position [224, 0]
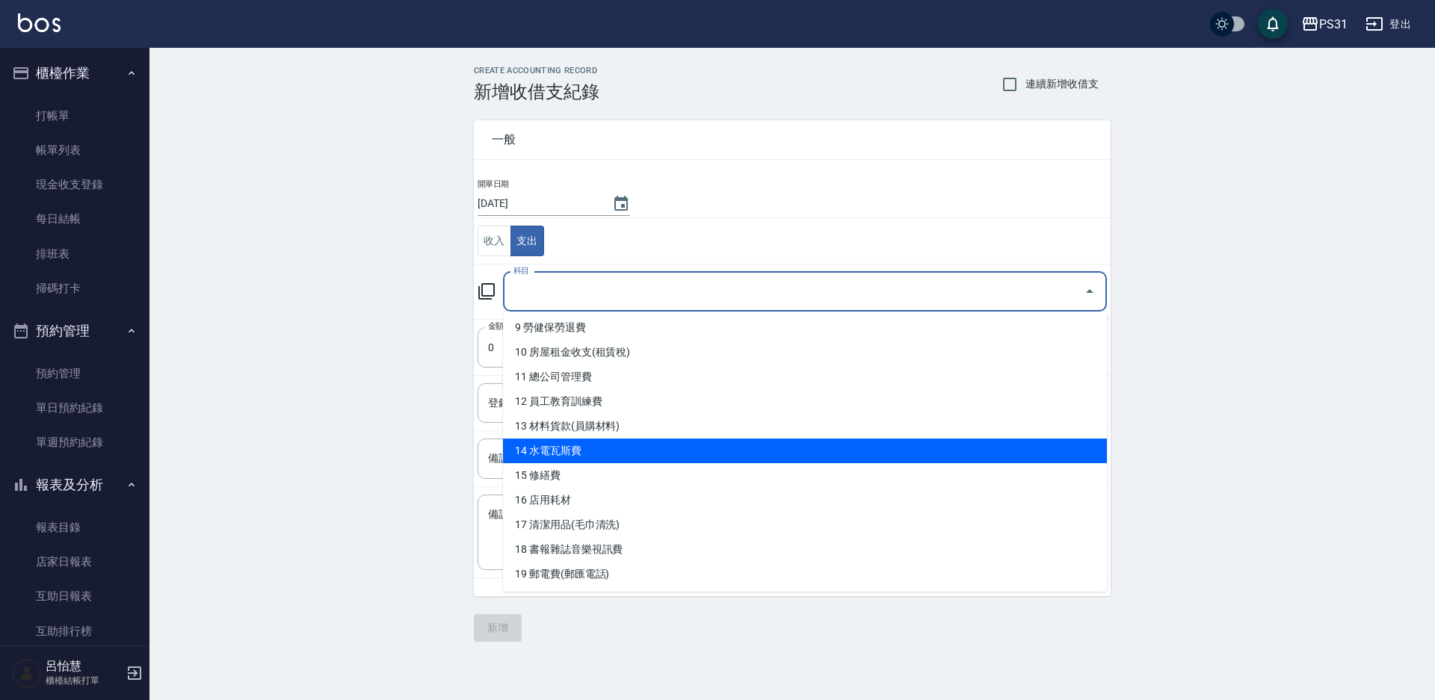
click at [662, 456] on li "14 水電瓦斯費" at bounding box center [805, 451] width 604 height 25
type input "14 水電瓦斯費"
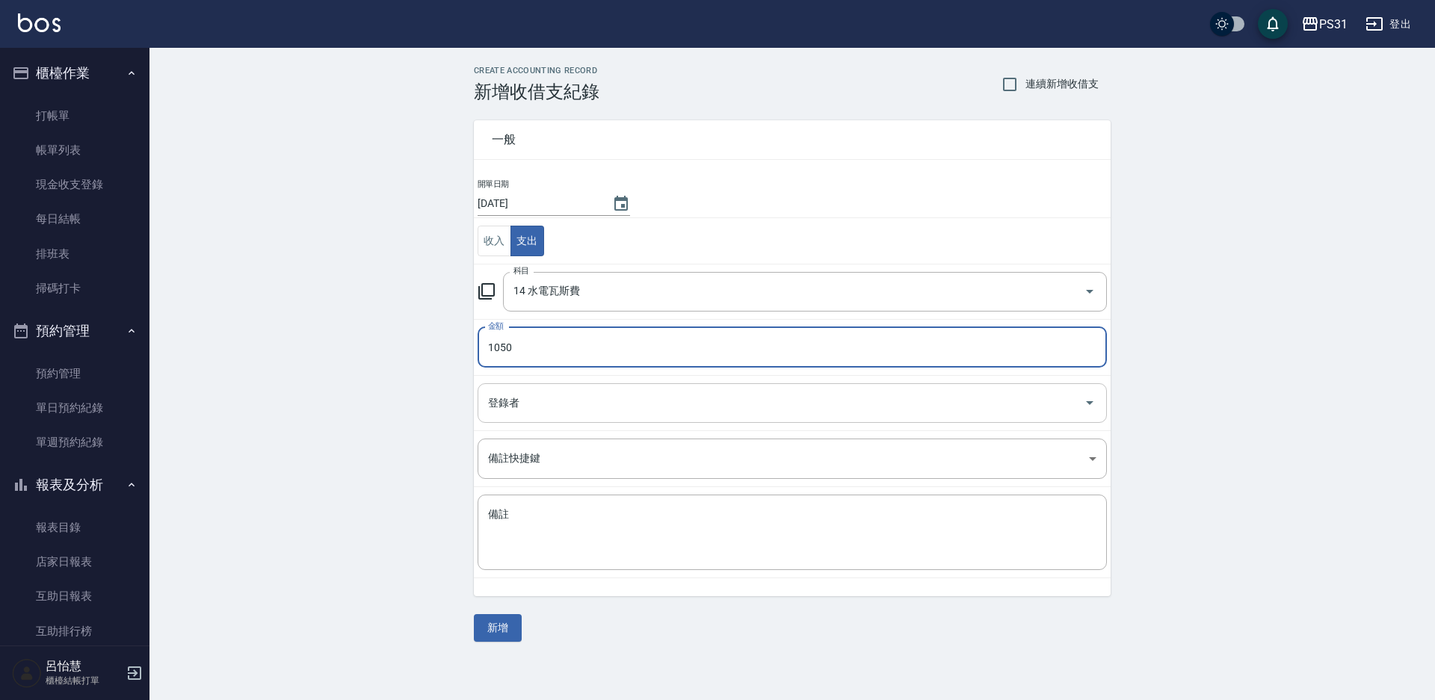
click at [553, 388] on div "登錄者" at bounding box center [792, 403] width 629 height 40
type input "1050"
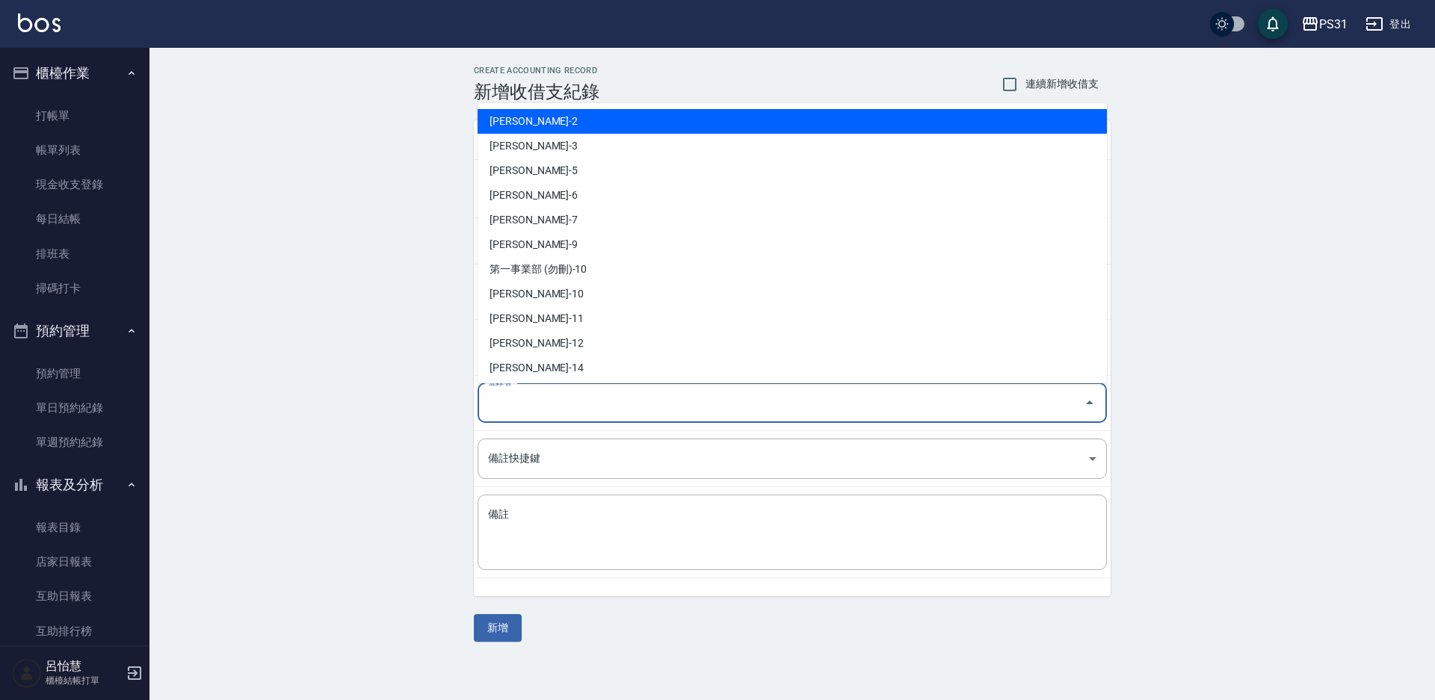
click at [656, 124] on li "呂怡慧-2" at bounding box center [792, 121] width 629 height 25
type input "呂怡慧-2"
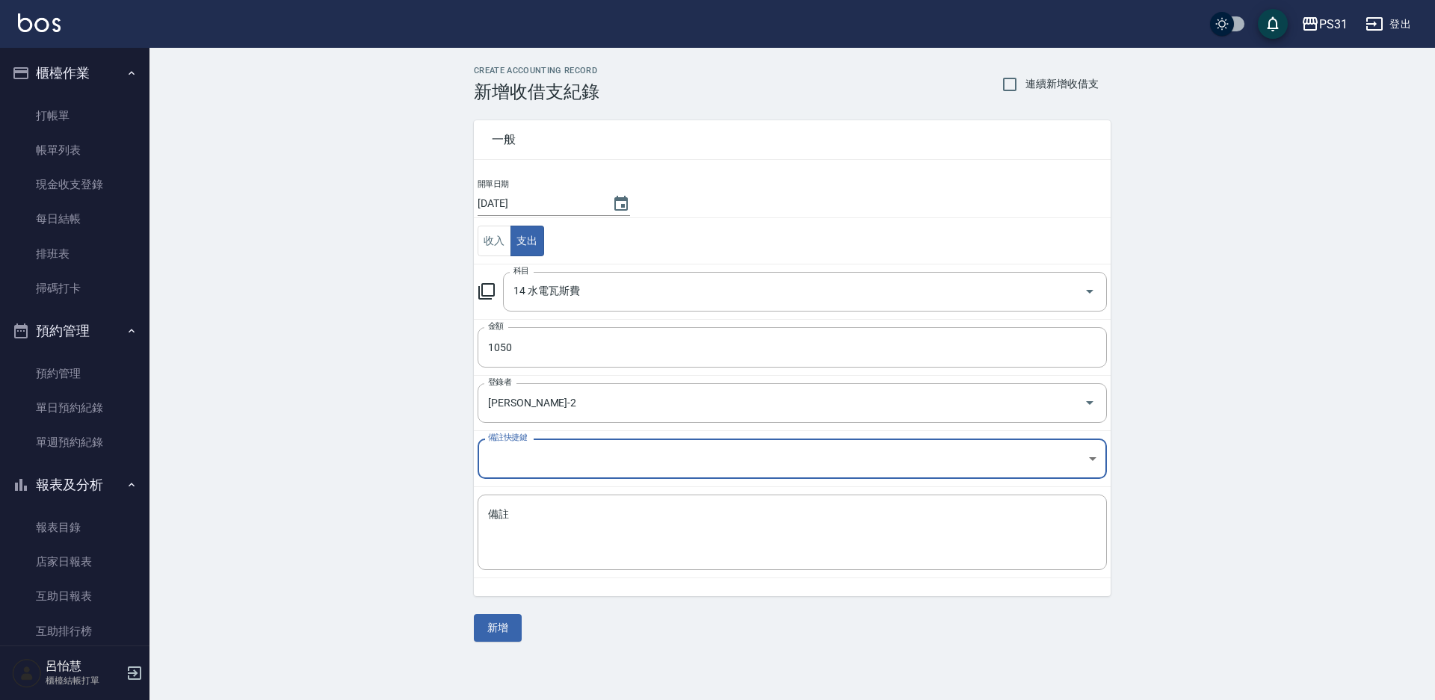
click at [631, 470] on body "PS31 登出 櫃檯作業 打帳單 帳單列表 現金收支登錄 每日結帳 排班表 掃碼打卡 預約管理 預約管理 單日預約紀錄 單週預約紀錄 報表及分析 報表目錄 店…" at bounding box center [717, 350] width 1435 height 700
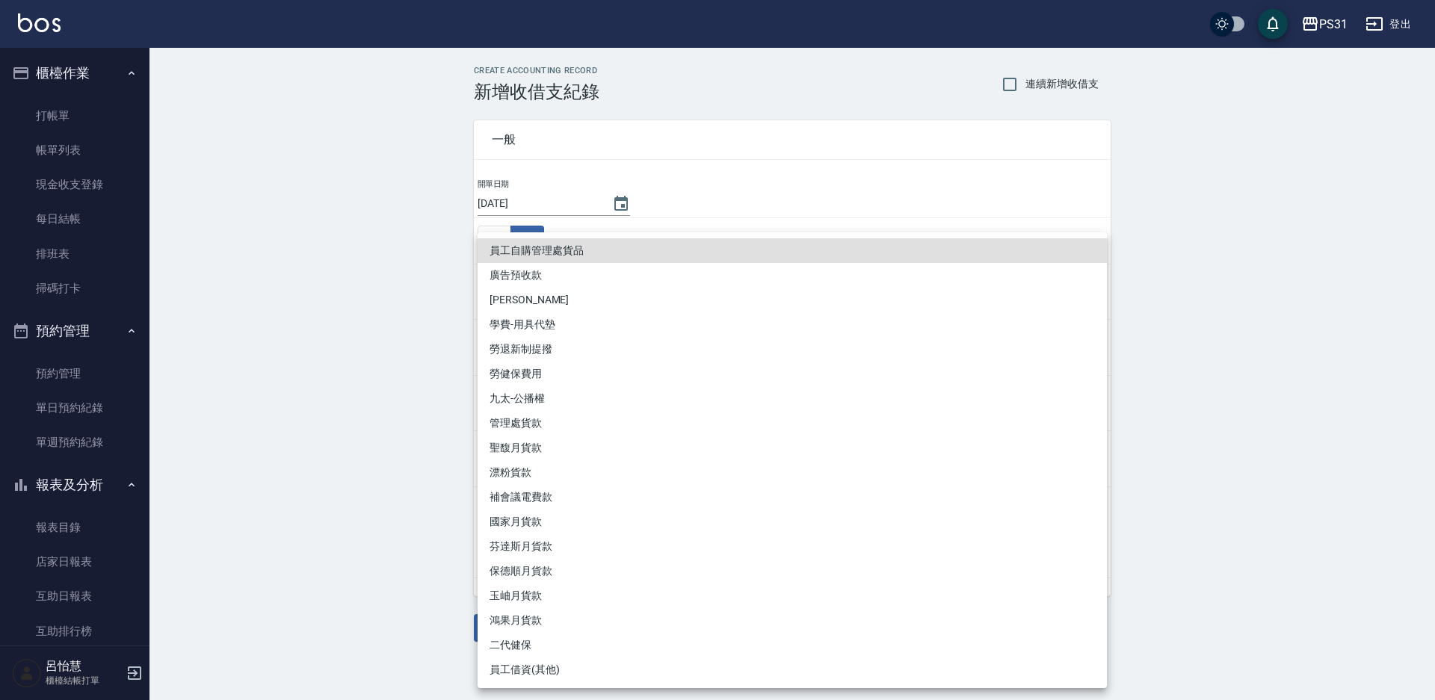
click at [345, 407] on div at bounding box center [717, 350] width 1435 height 700
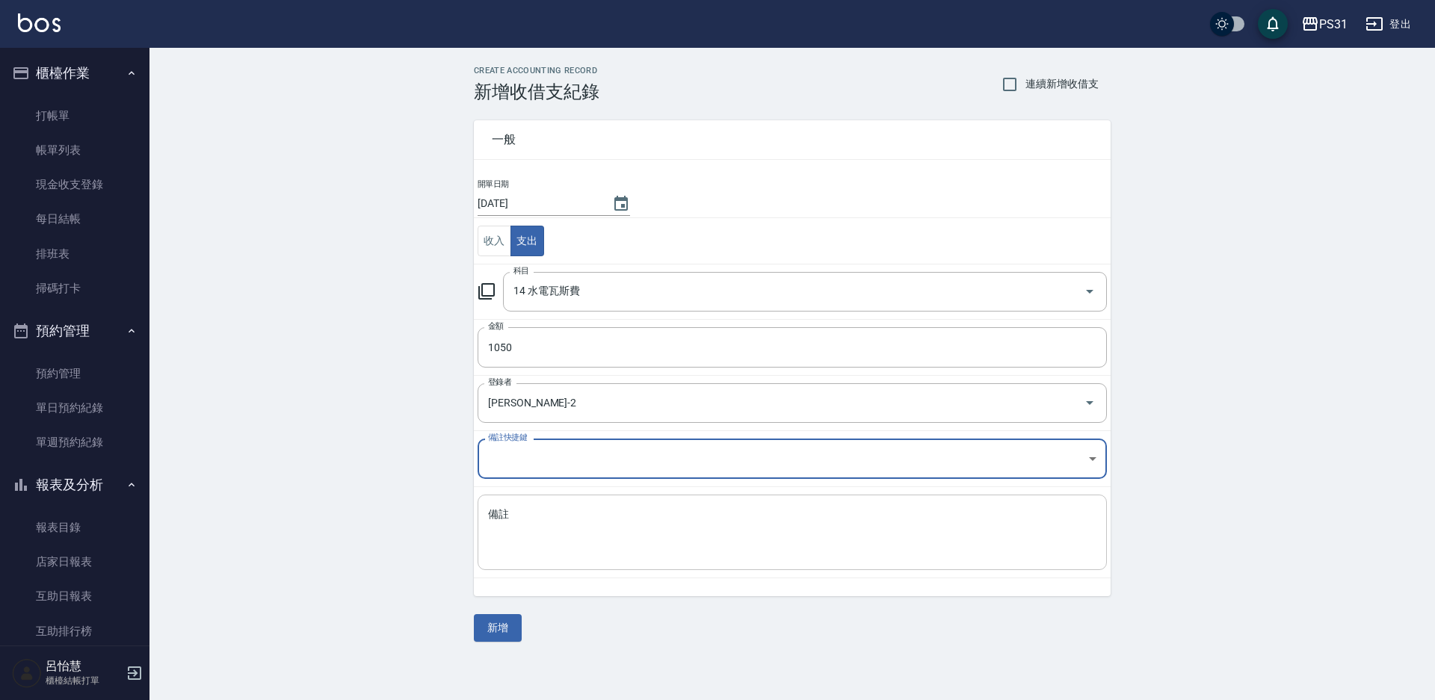
click at [549, 522] on textarea "備註" at bounding box center [792, 533] width 608 height 51
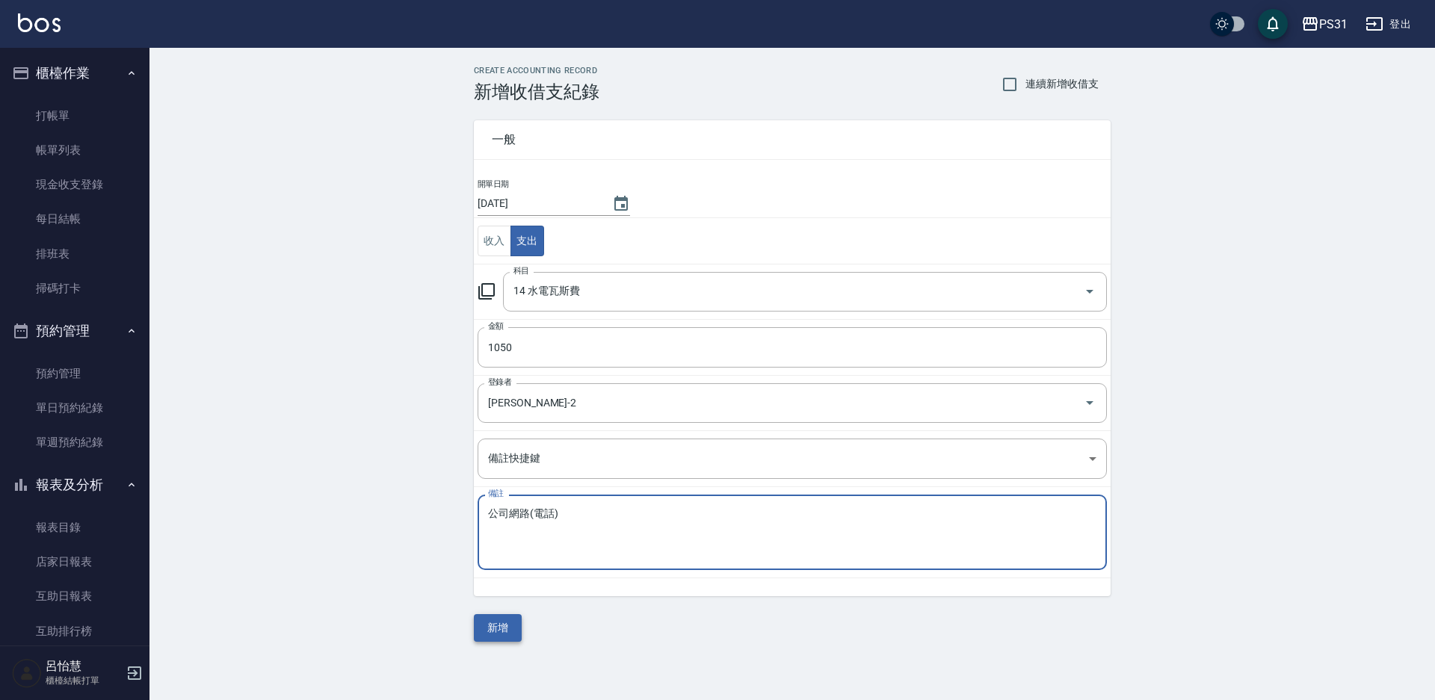
type textarea "公司網路(電話)"
click at [497, 623] on button "新增" at bounding box center [498, 628] width 48 height 28
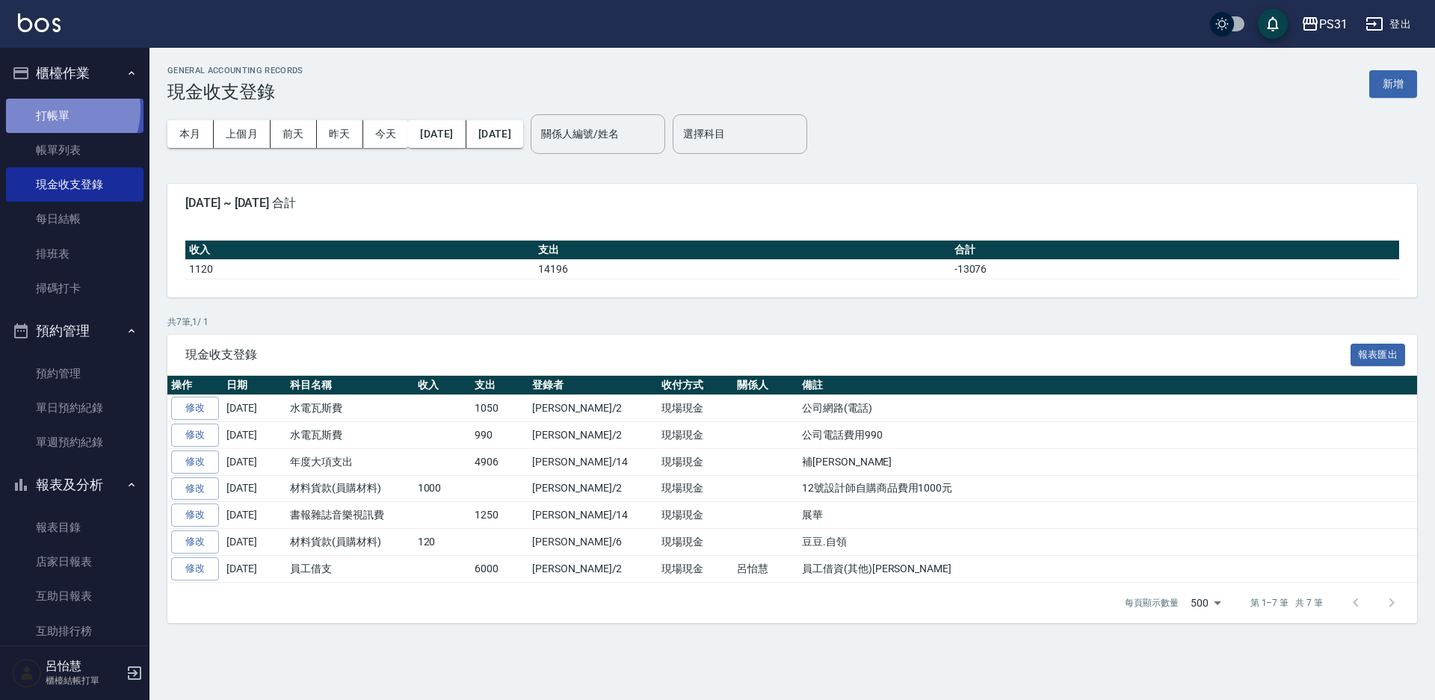
click at [56, 109] on link "打帳單" at bounding box center [75, 116] width 138 height 34
